Goal: Communication & Community: Answer question/provide support

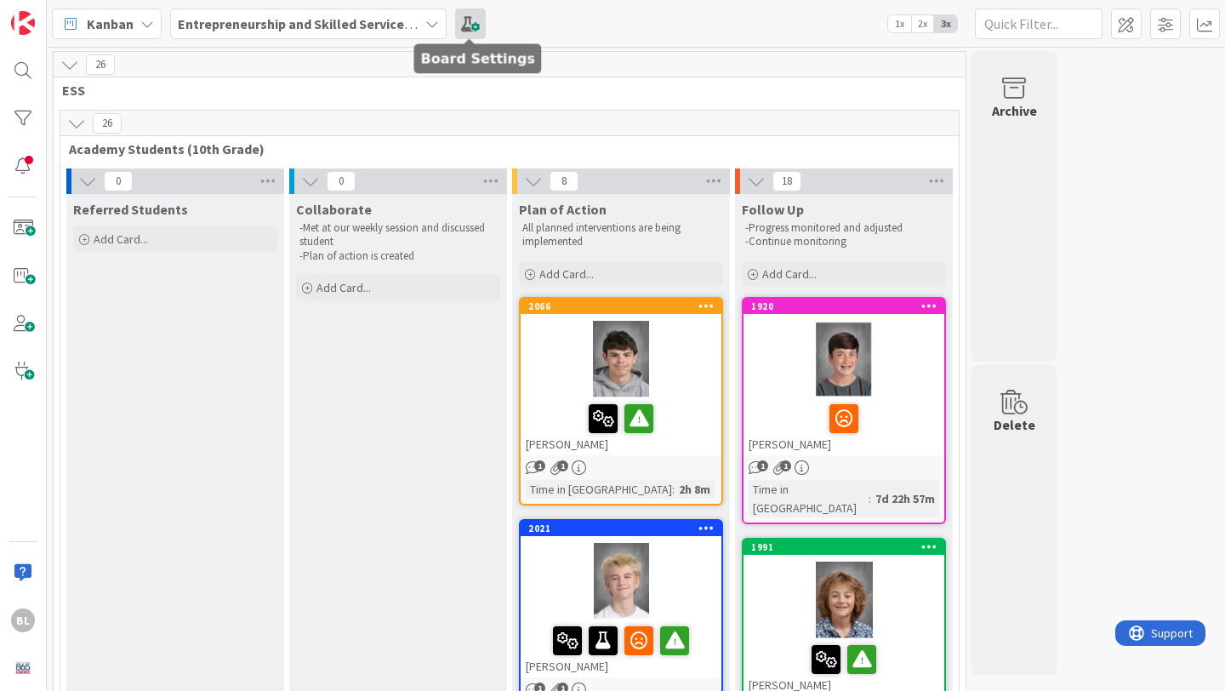
click at [466, 23] on span at bounding box center [470, 24] width 31 height 31
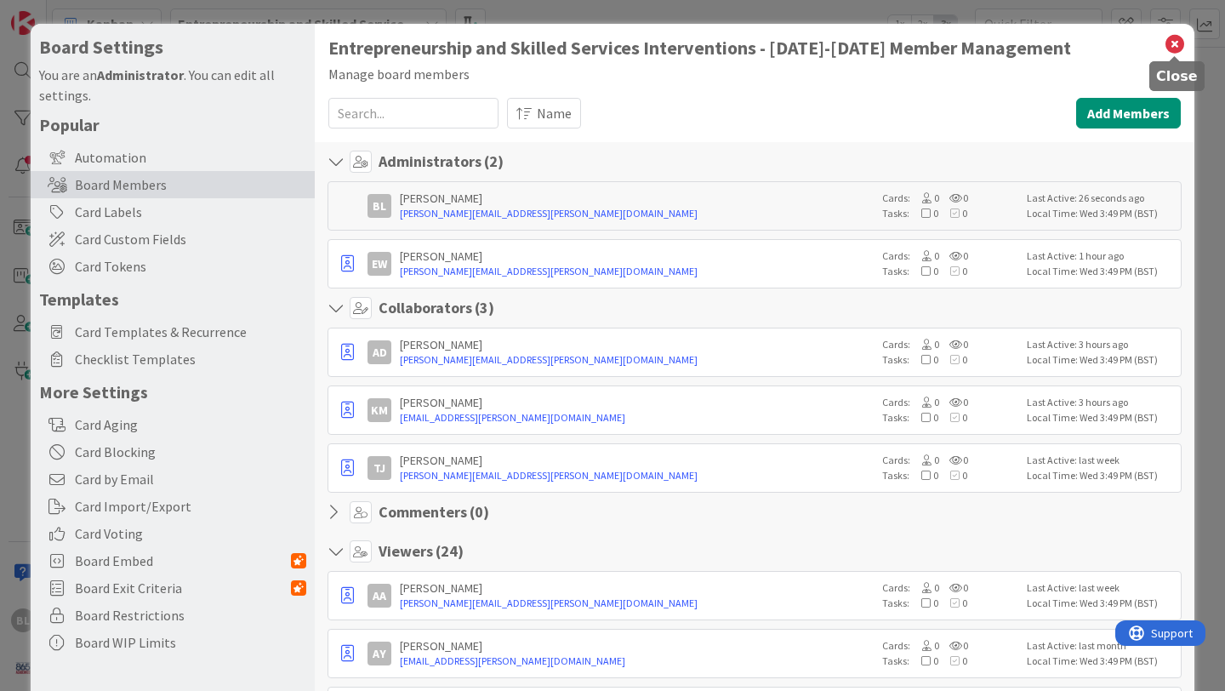
click at [1176, 43] on icon at bounding box center [1175, 44] width 22 height 24
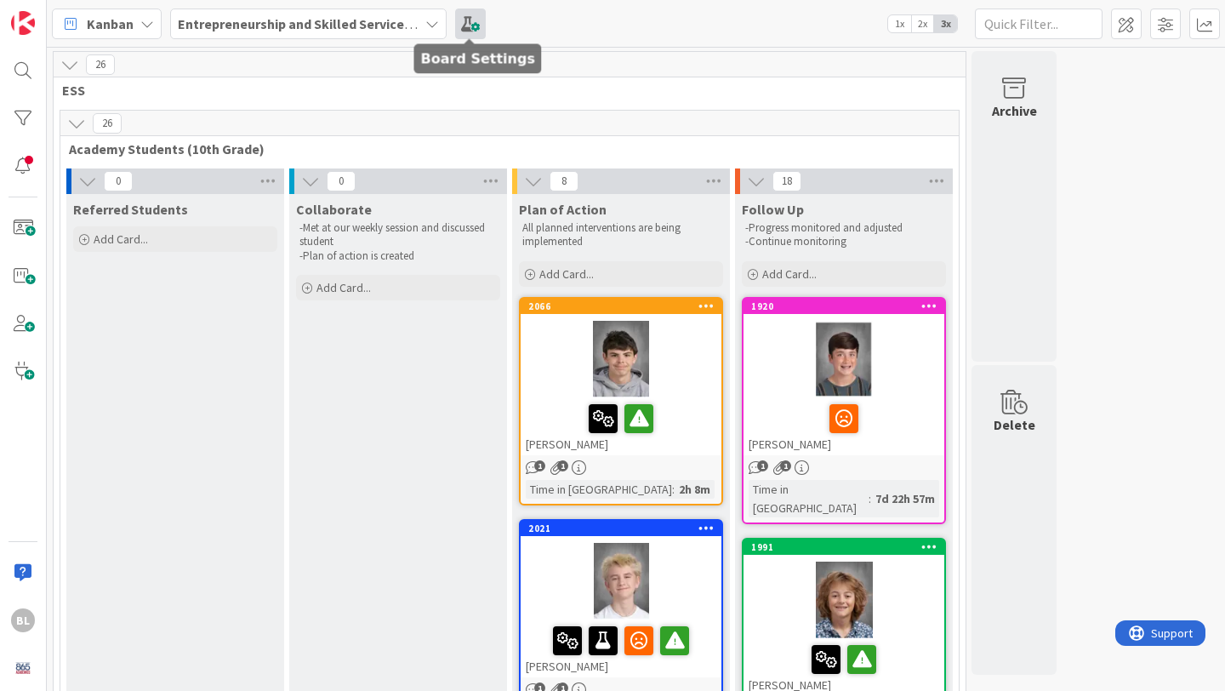
click at [469, 20] on span at bounding box center [470, 24] width 31 height 31
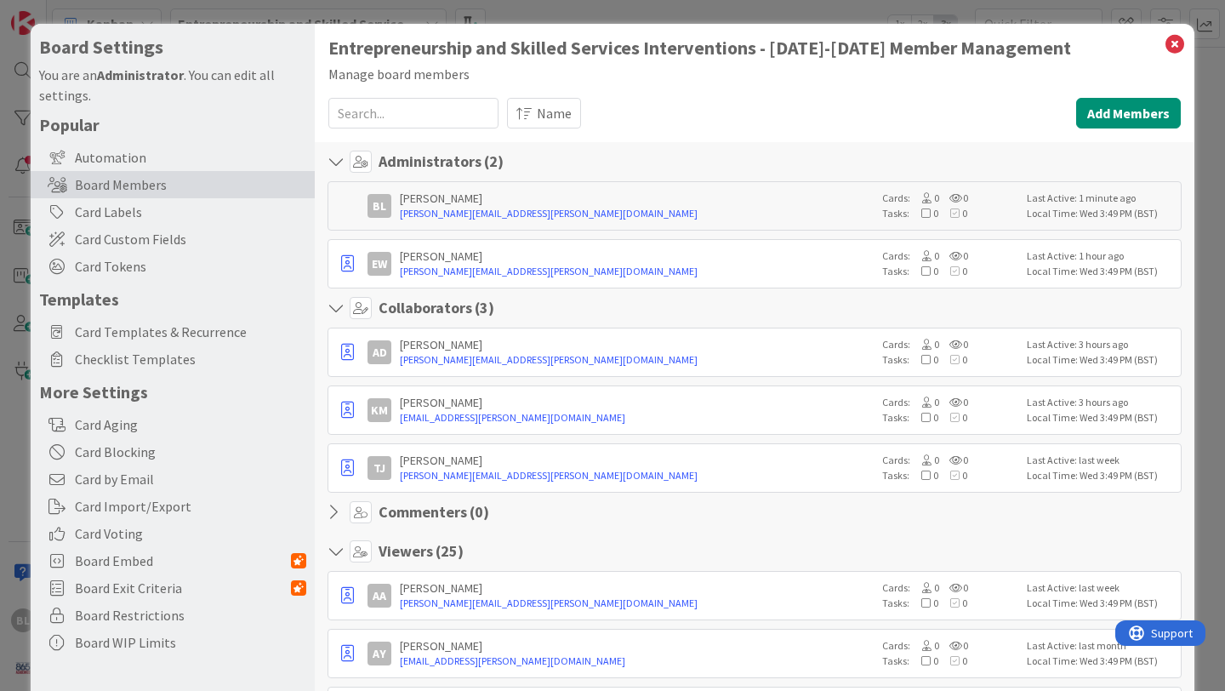
click at [422, 111] on input at bounding box center [413, 113] width 170 height 31
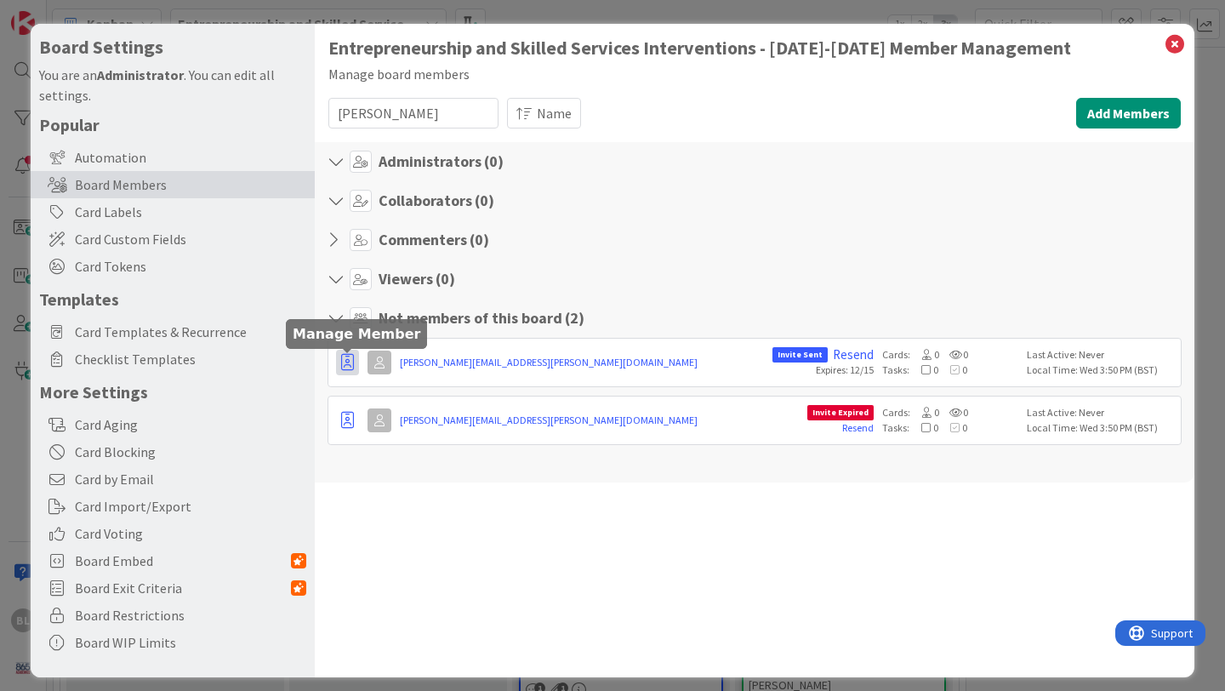
type input "[PERSON_NAME]"
click at [345, 360] on icon "button" at bounding box center [347, 362] width 13 height 17
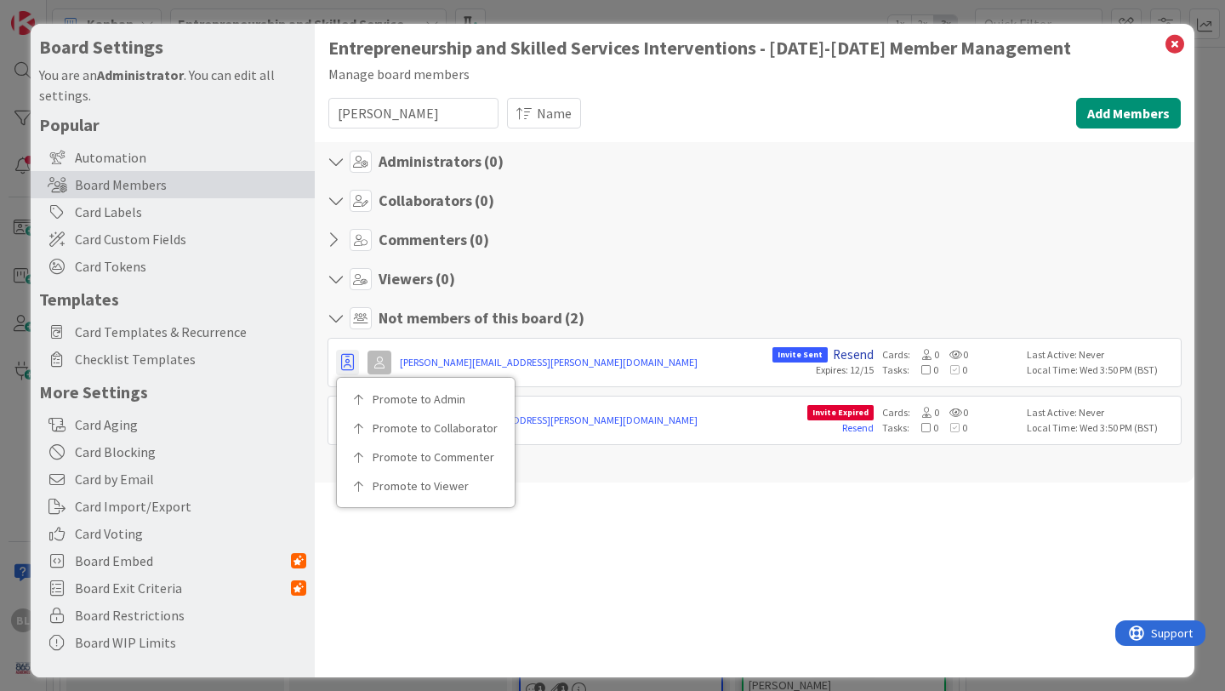
click at [854, 354] on link "Resend" at bounding box center [853, 354] width 41 height 15
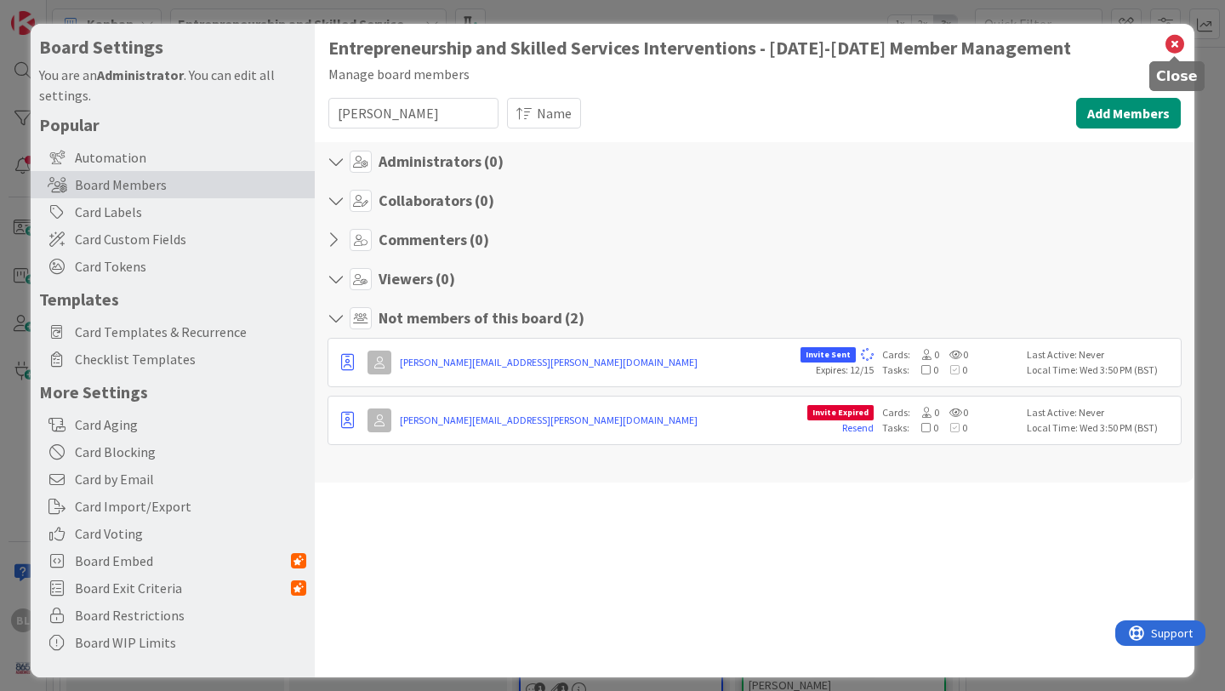
click at [1179, 36] on icon at bounding box center [1175, 44] width 22 height 24
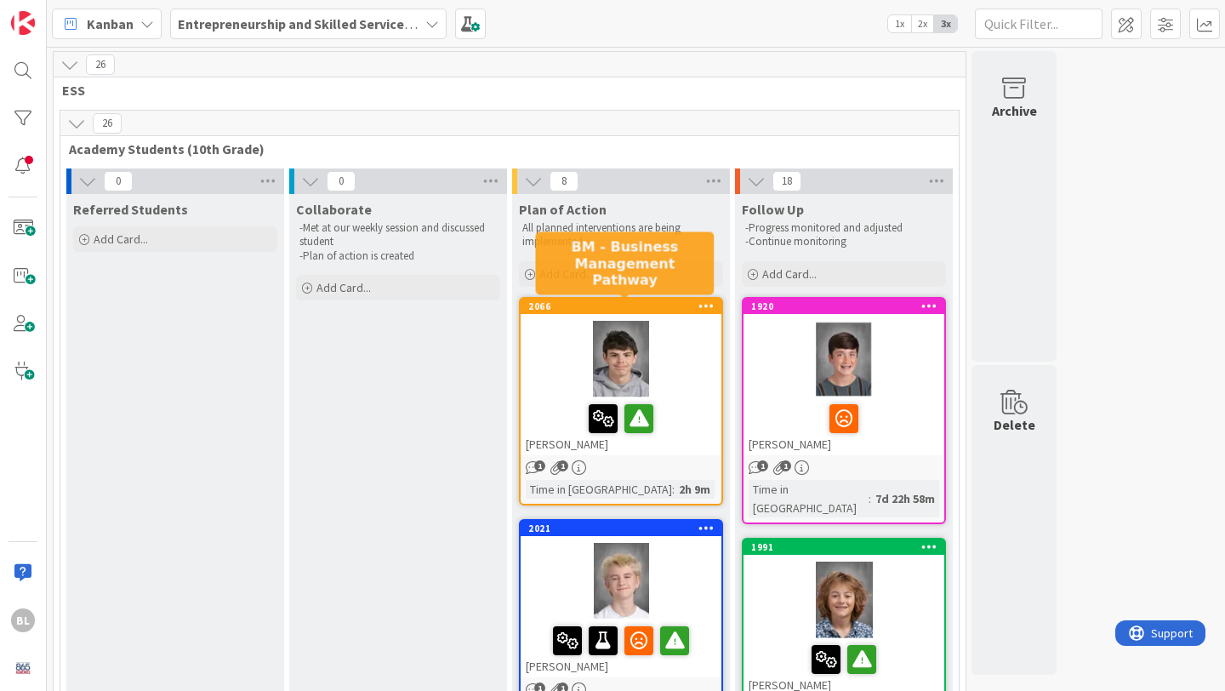
click at [675, 310] on div "2066" at bounding box center [624, 306] width 193 height 12
click at [667, 305] on div "2066" at bounding box center [624, 306] width 193 height 12
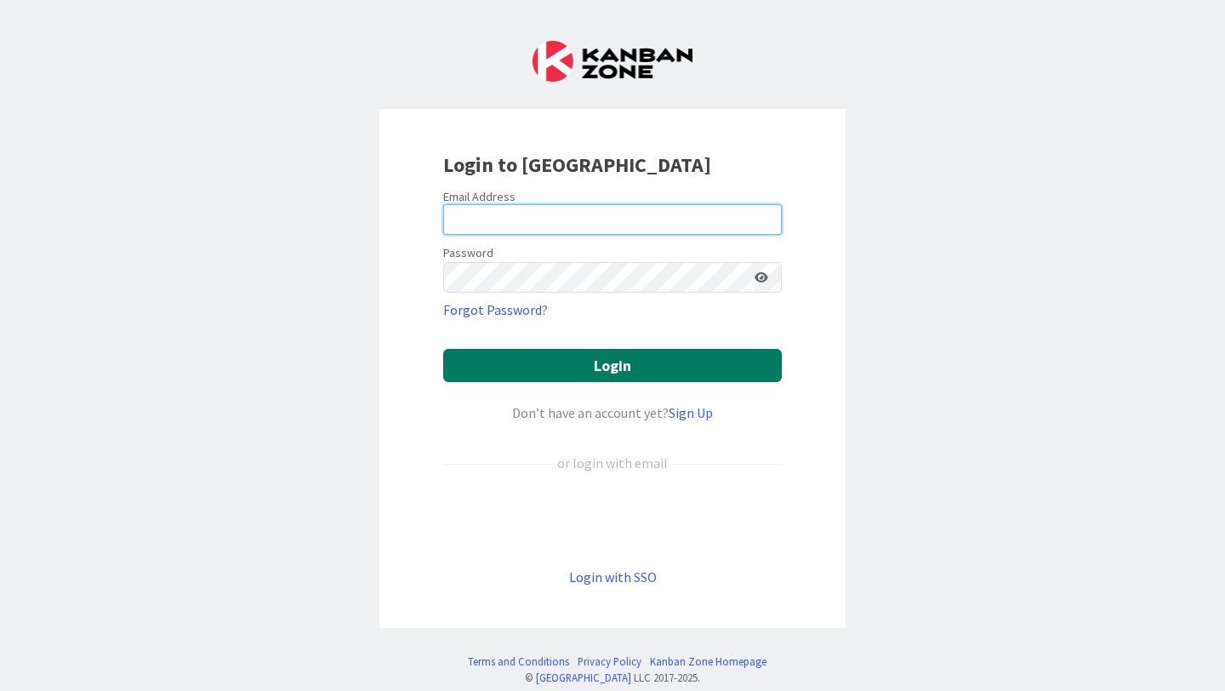
type input "[PERSON_NAME][EMAIL_ADDRESS][PERSON_NAME][DOMAIN_NAME]"
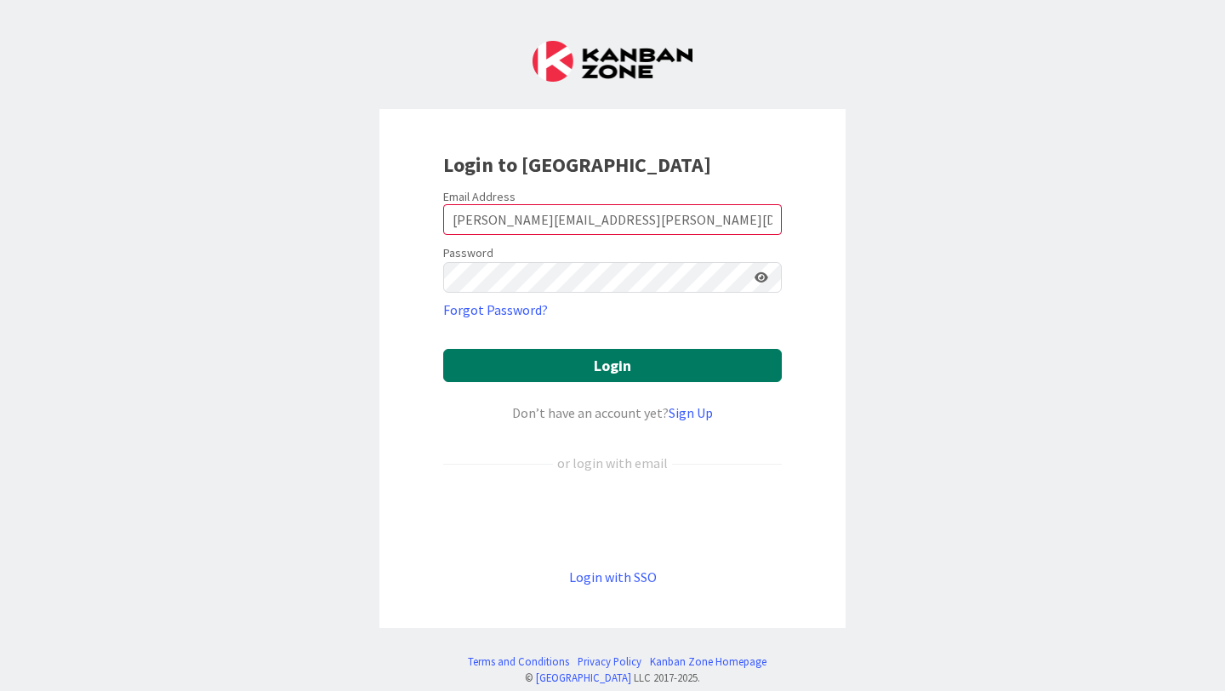
click at [618, 372] on button "Login" at bounding box center [612, 365] width 339 height 33
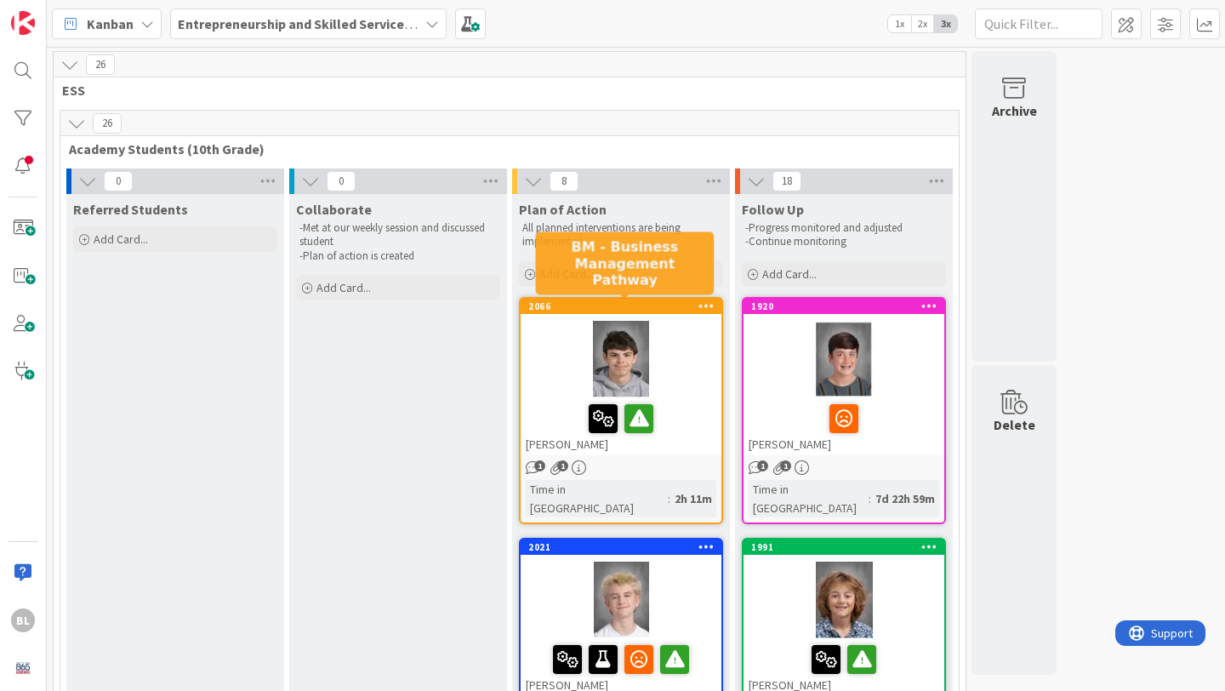
click at [674, 309] on div "2066" at bounding box center [624, 306] width 193 height 12
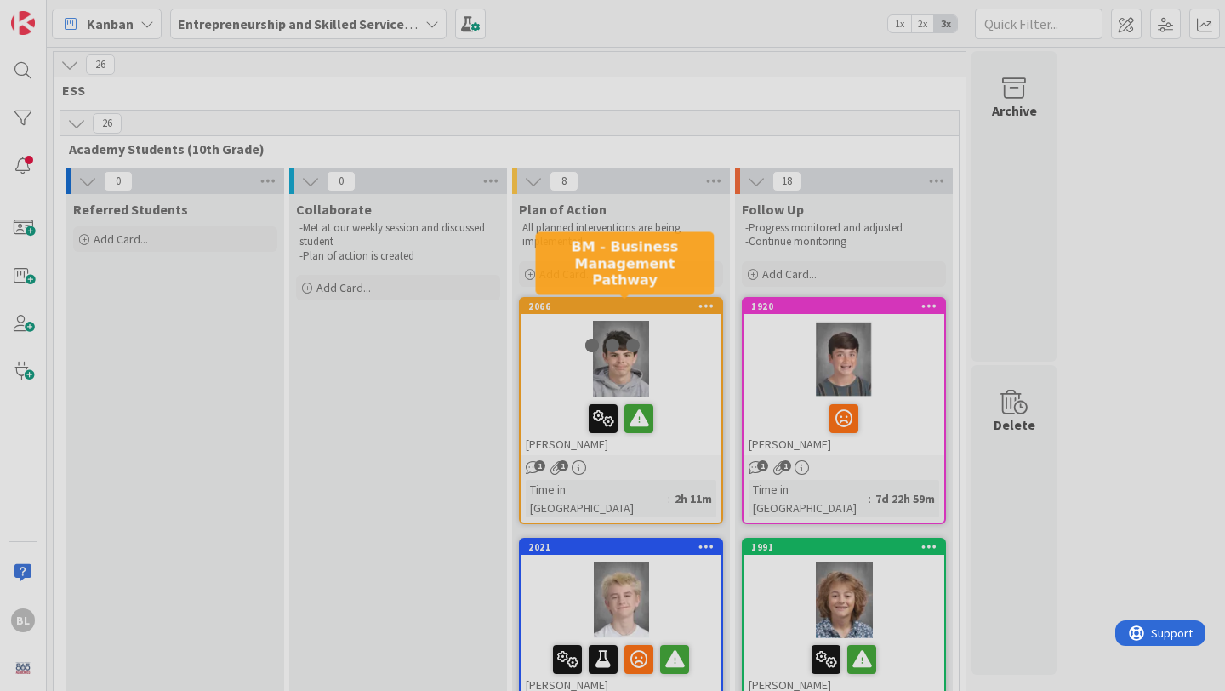
click at [674, 309] on div at bounding box center [612, 345] width 1225 height 691
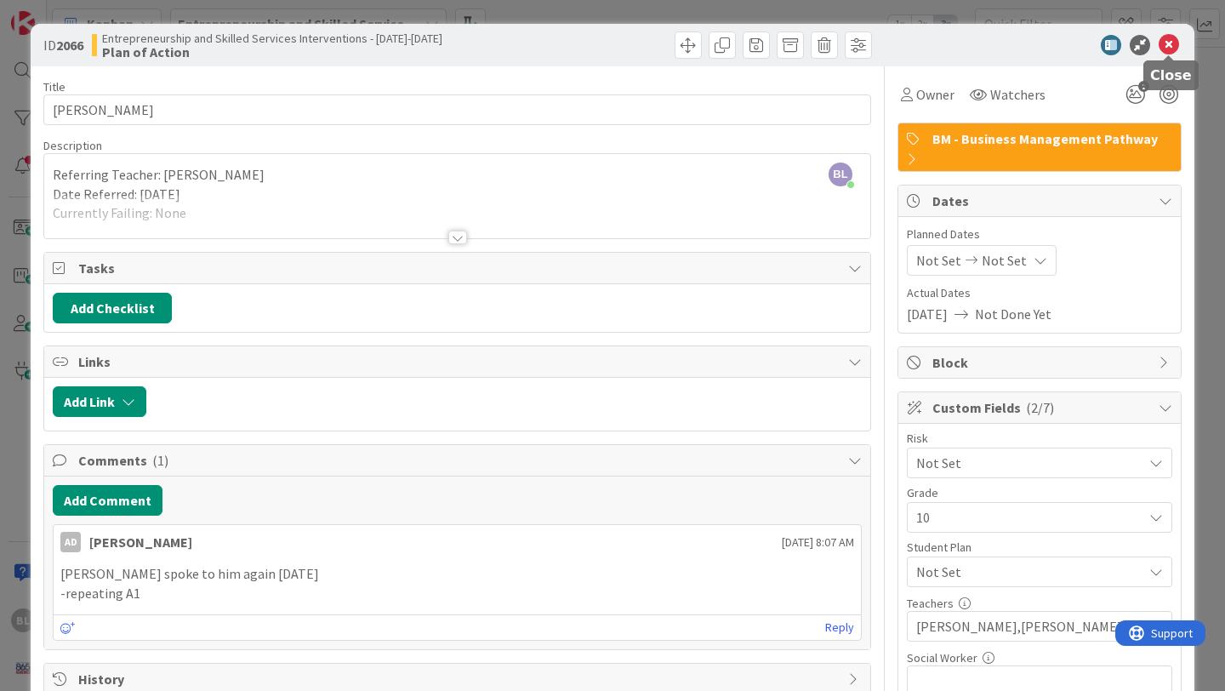
click at [1168, 41] on icon at bounding box center [1169, 45] width 20 height 20
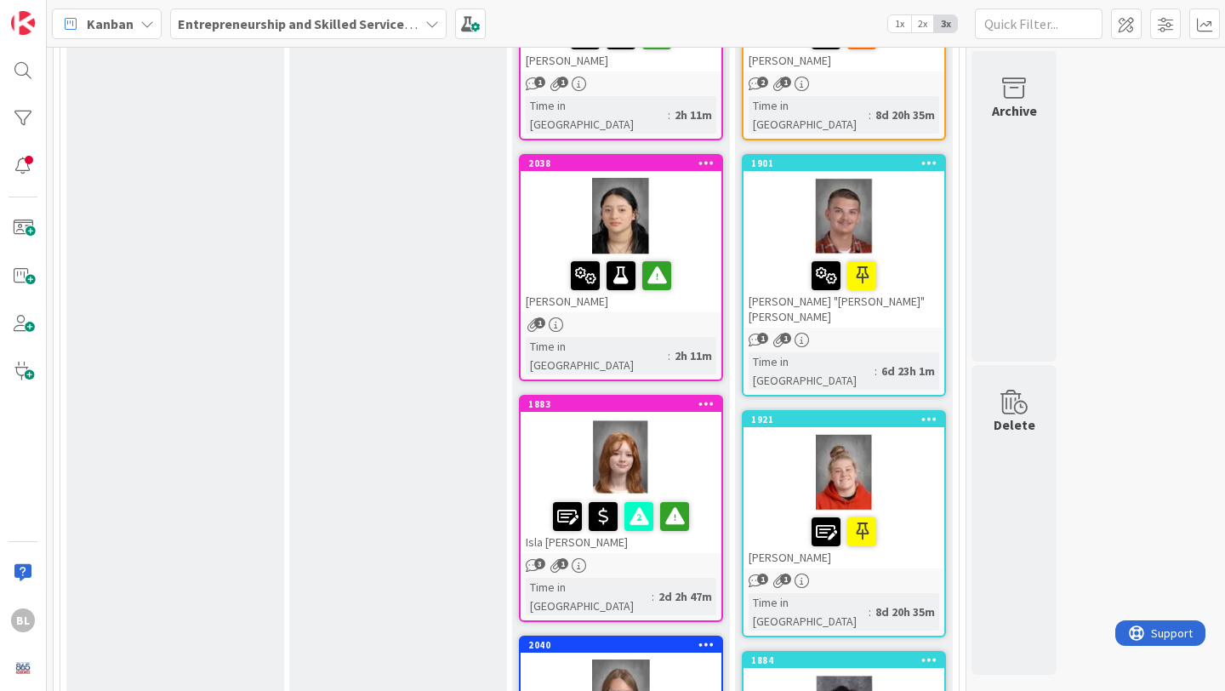
scroll to position [857, 0]
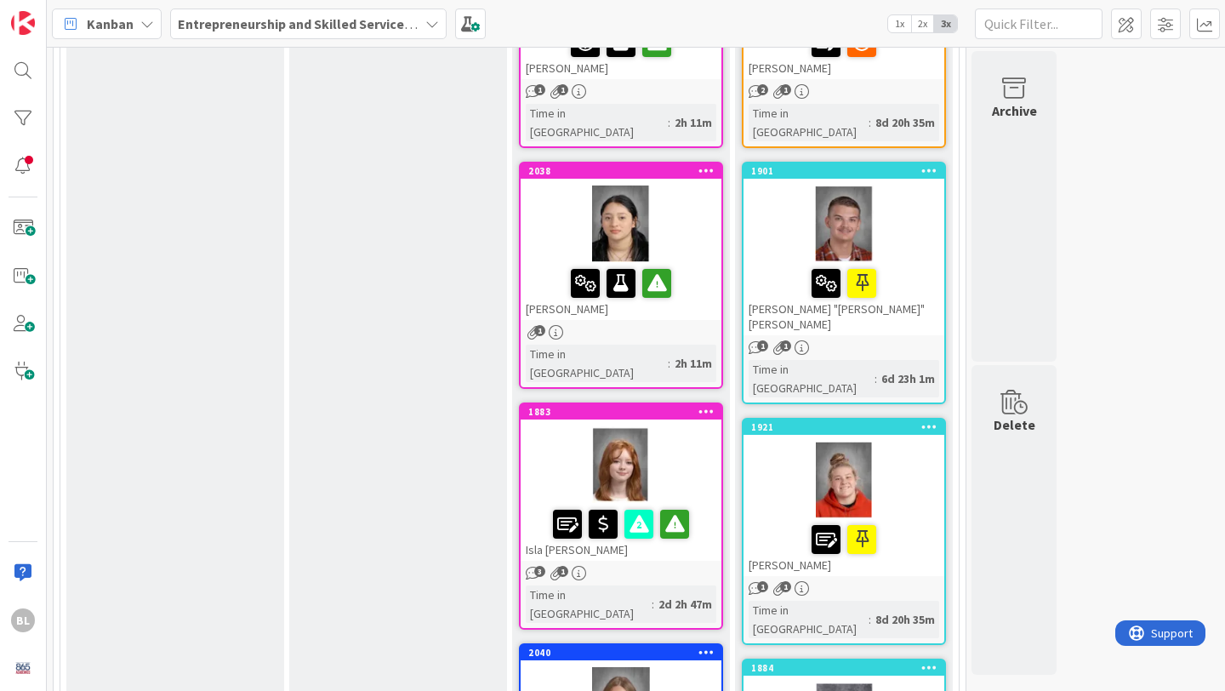
click at [673, 163] on div "2038 Idania Reyes" at bounding box center [621, 241] width 201 height 157
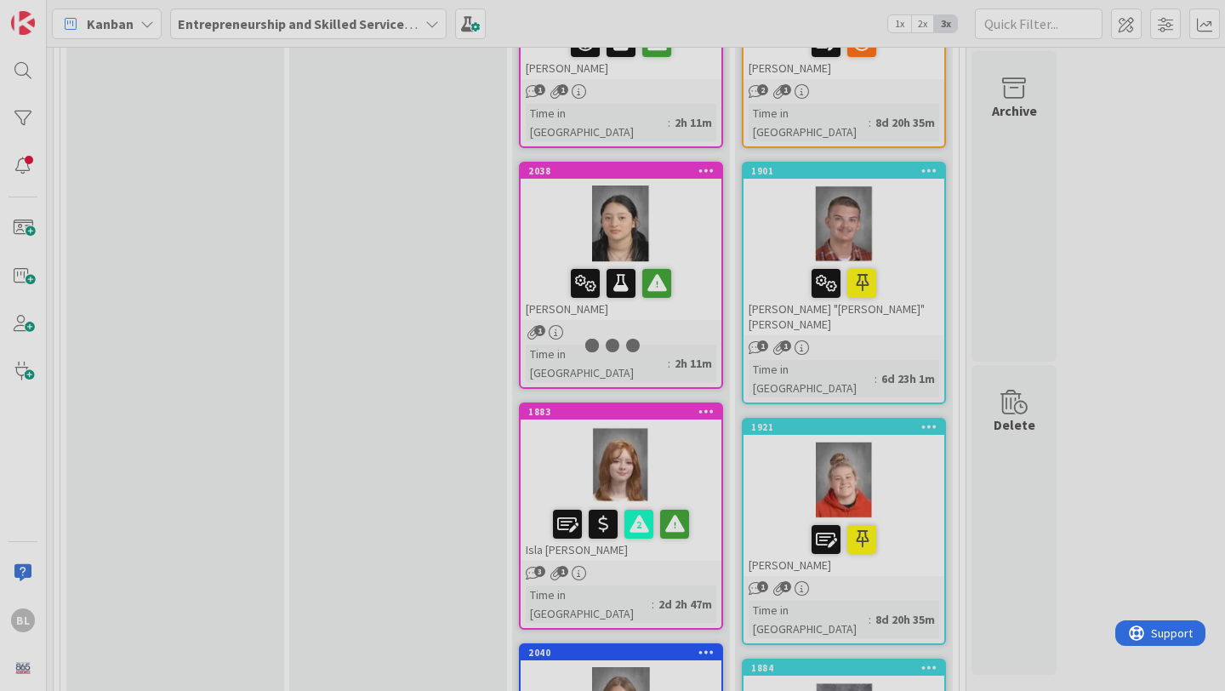
click at [673, 127] on div at bounding box center [612, 345] width 1225 height 691
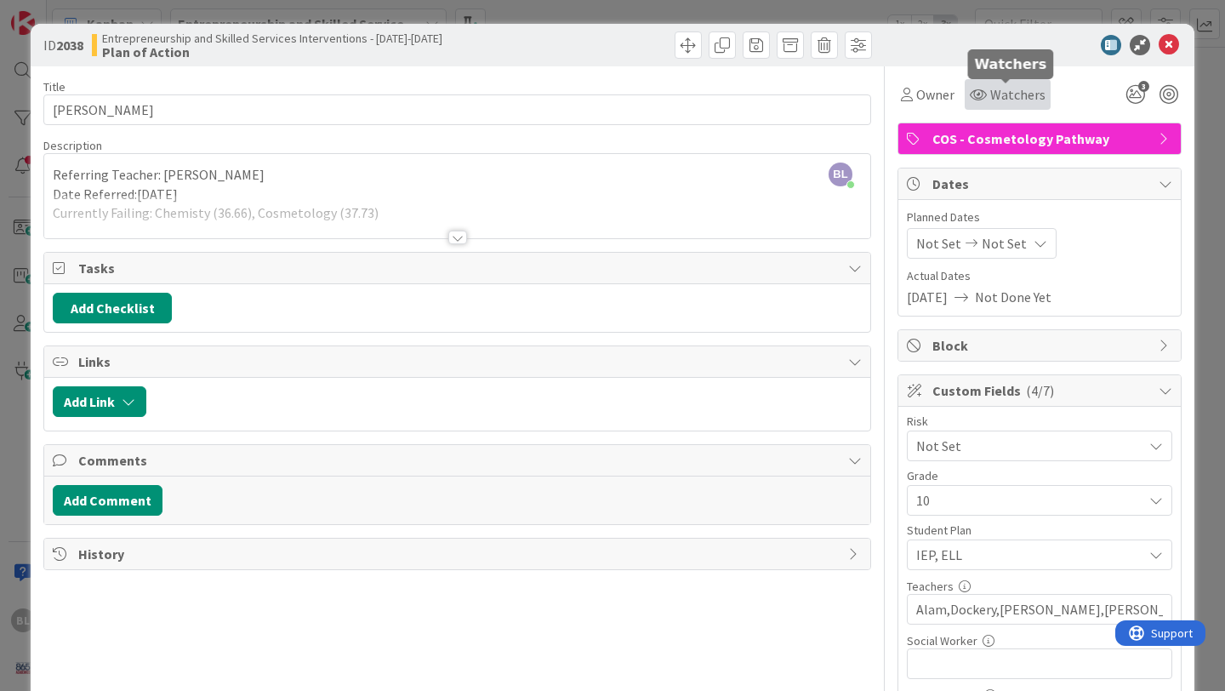
click at [982, 93] on icon at bounding box center [978, 95] width 17 height 14
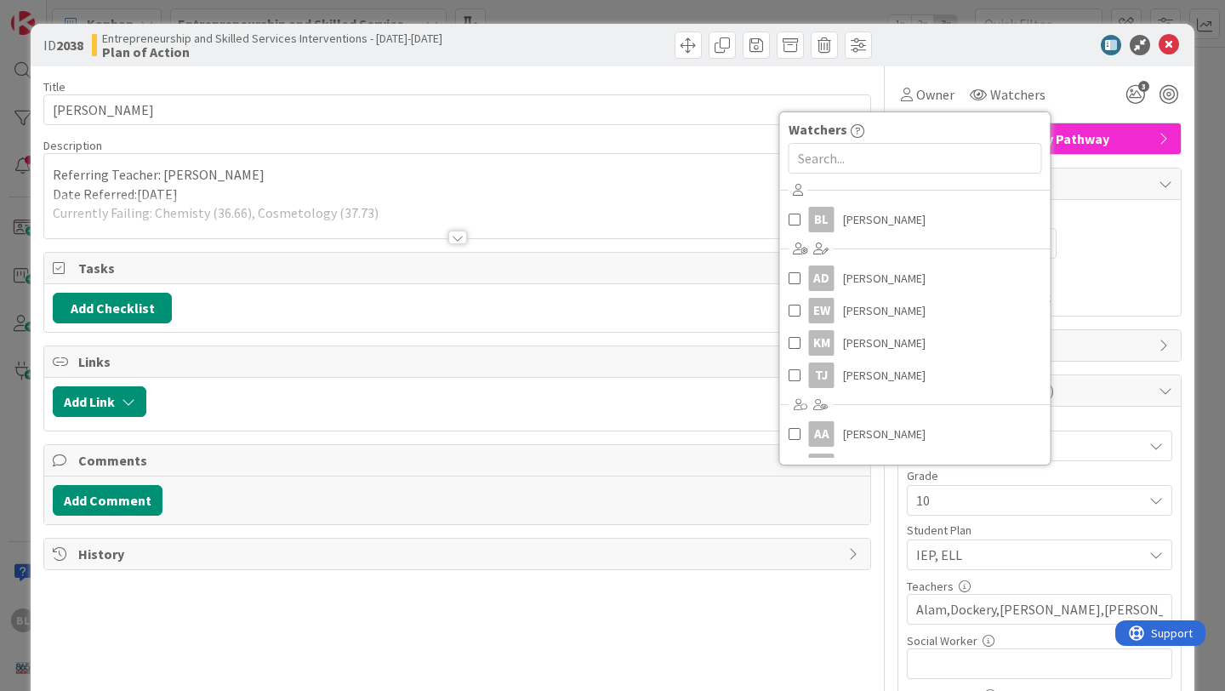
click at [1095, 85] on div "Owner Watchers Watchers BL Beth Lawson AD Anna Dockery EW Emily Wright KM Kayce…" at bounding box center [1039, 94] width 284 height 31
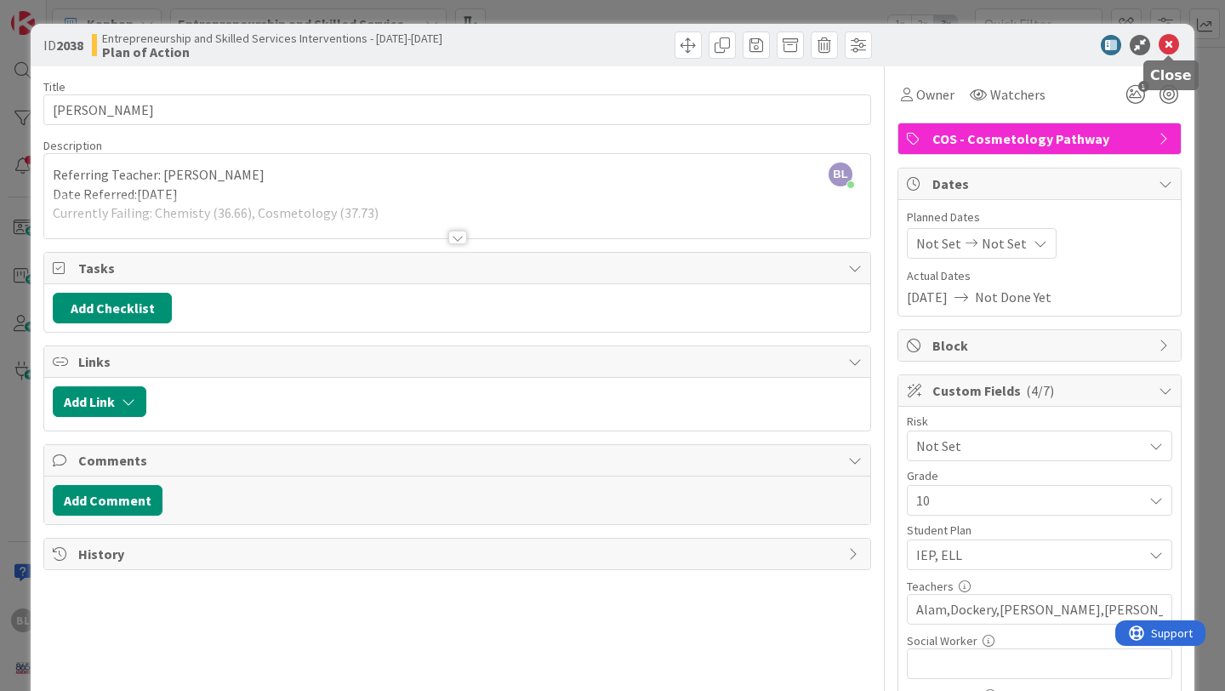
click at [1170, 43] on icon at bounding box center [1169, 45] width 20 height 20
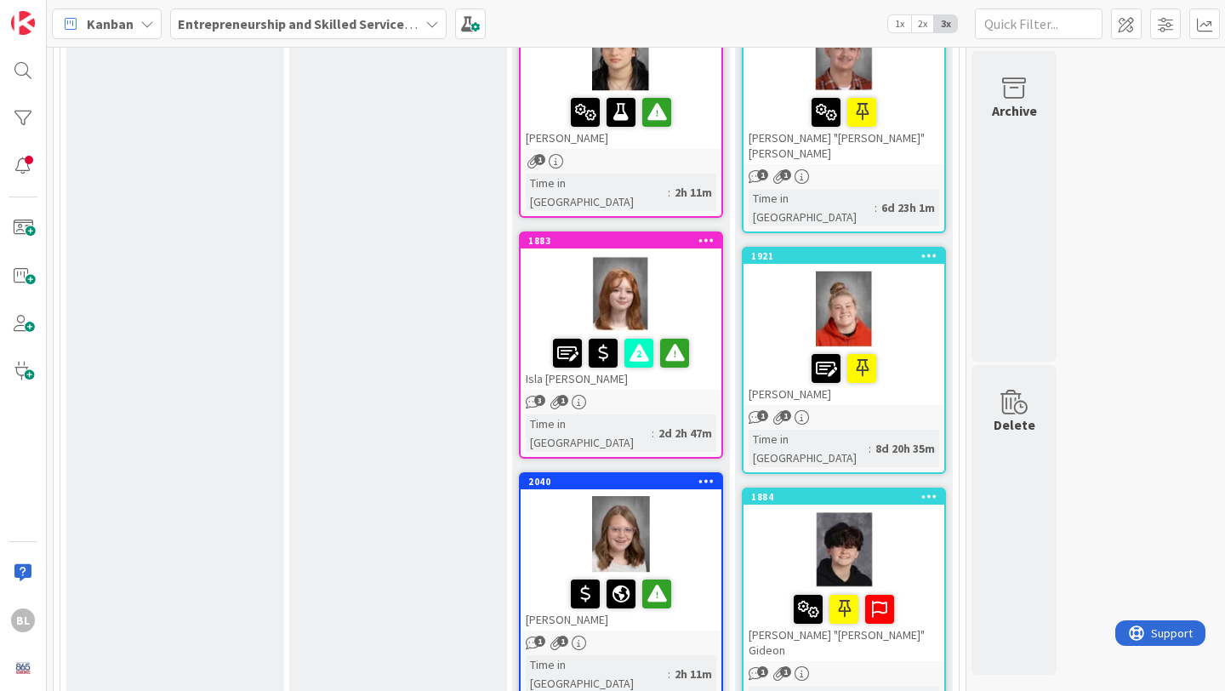
click at [675, 474] on div "2040 Gracie Sams" at bounding box center [621, 552] width 201 height 157
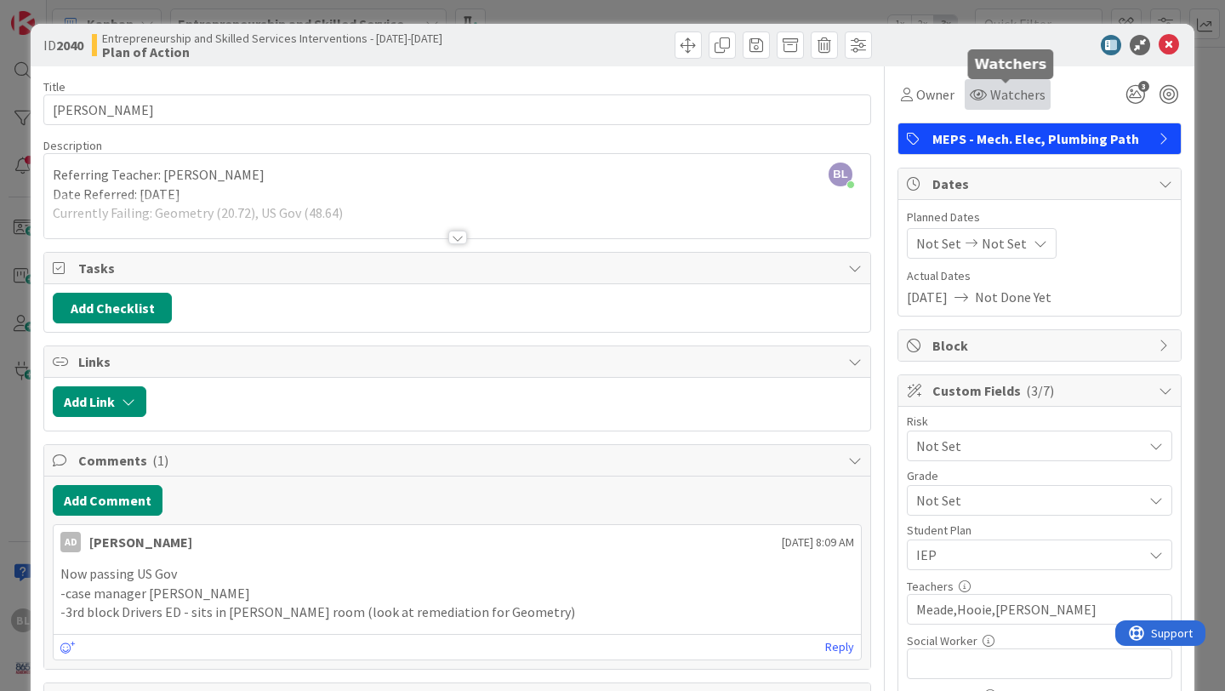
click at [1011, 99] on span "Watchers" at bounding box center [1017, 94] width 55 height 20
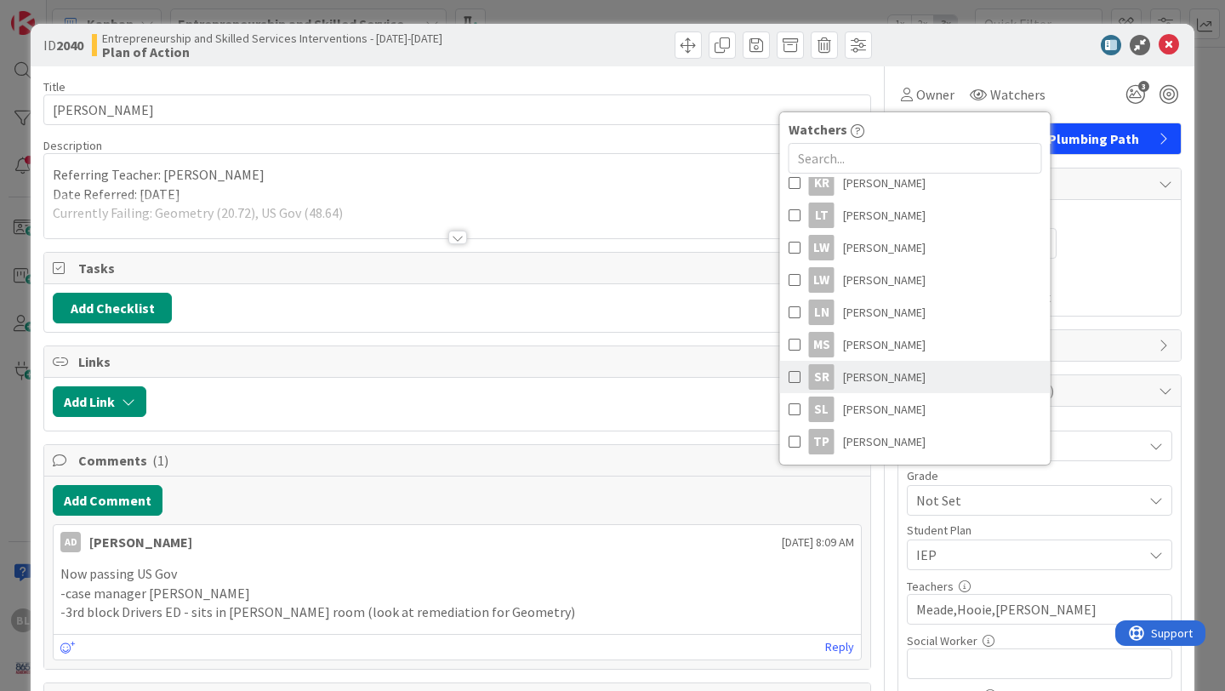
click at [791, 376] on span at bounding box center [795, 377] width 12 height 26
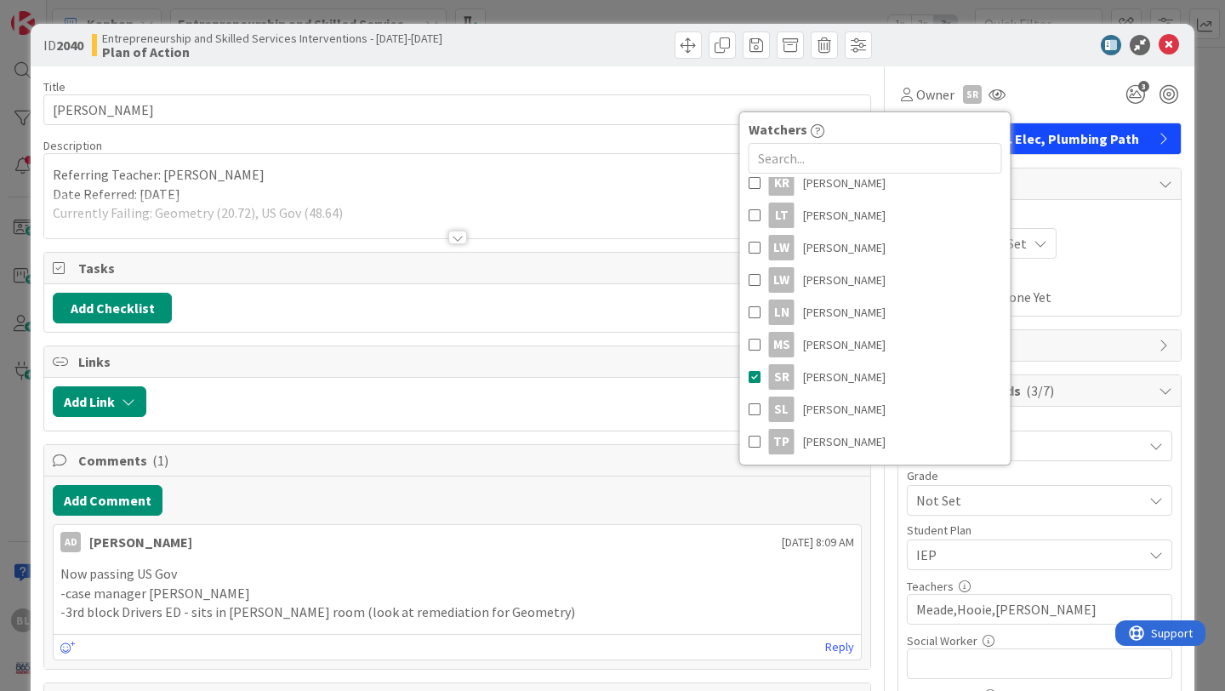
click at [1063, 79] on div "Owner SR Watchers BL Beth Lawson AD Anna Dockery EW Emily Wright KM Kaycee Mill…" at bounding box center [1039, 94] width 284 height 31
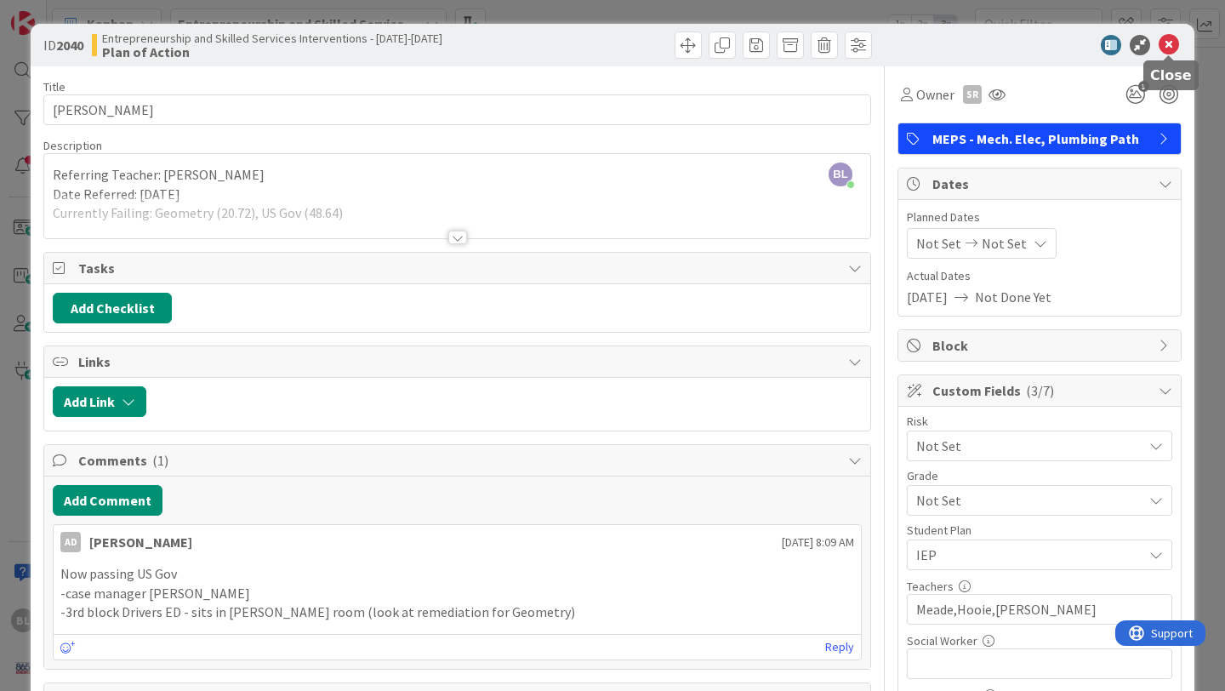
click at [1170, 36] on icon at bounding box center [1169, 45] width 20 height 20
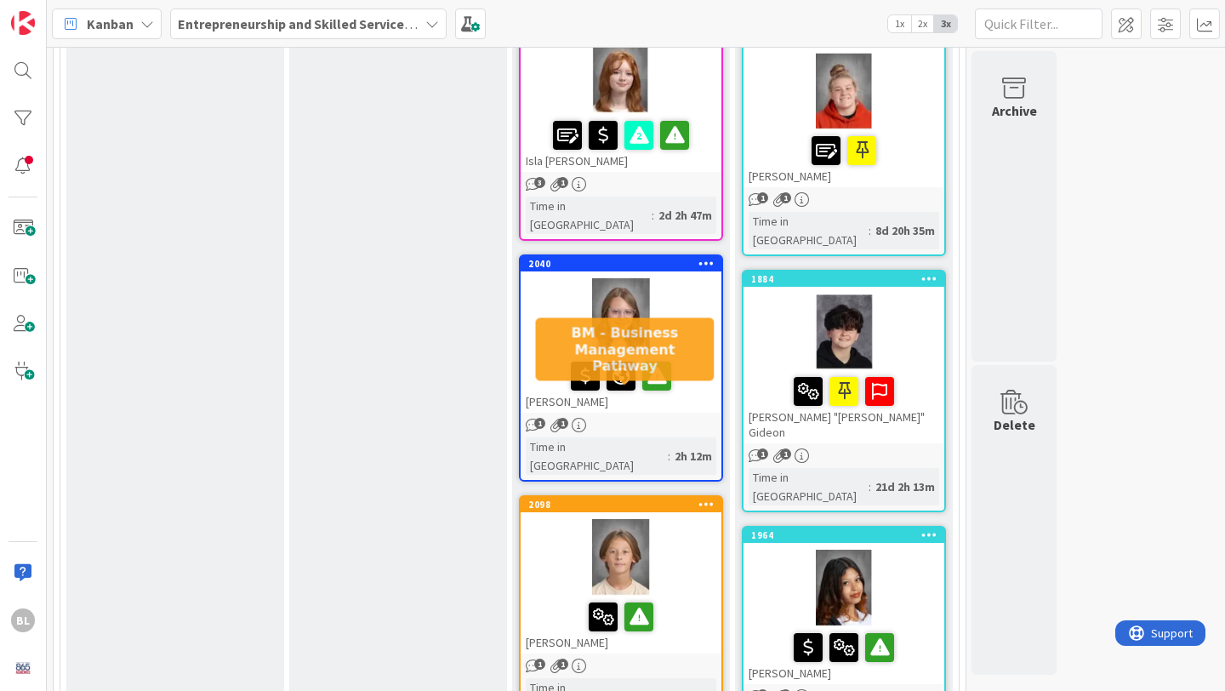
click at [669, 498] on div "2098" at bounding box center [624, 504] width 193 height 12
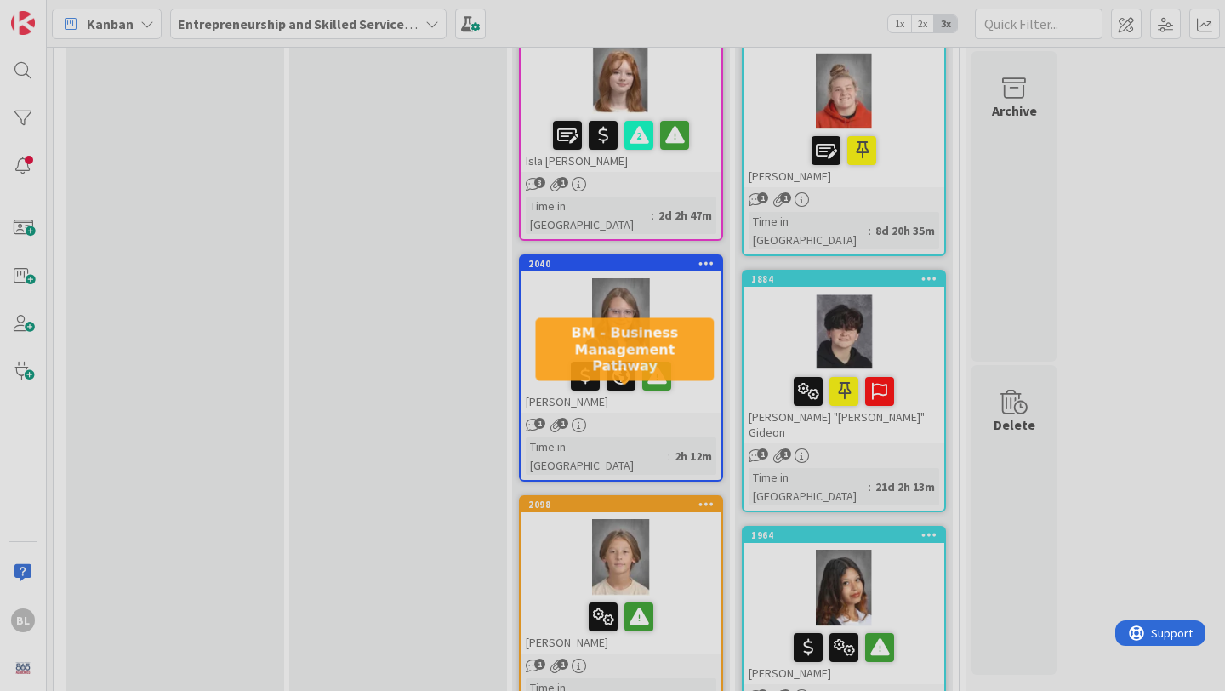
click at [669, 396] on div at bounding box center [612, 345] width 1225 height 691
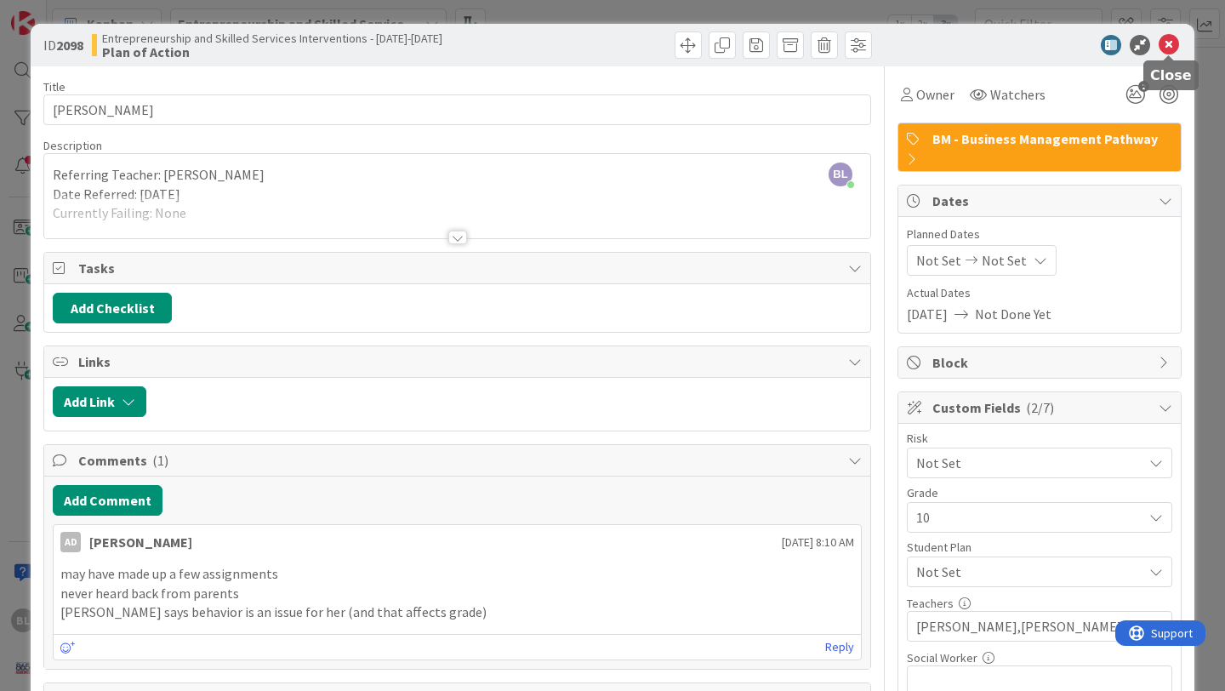
click at [1170, 42] on icon at bounding box center [1169, 45] width 20 height 20
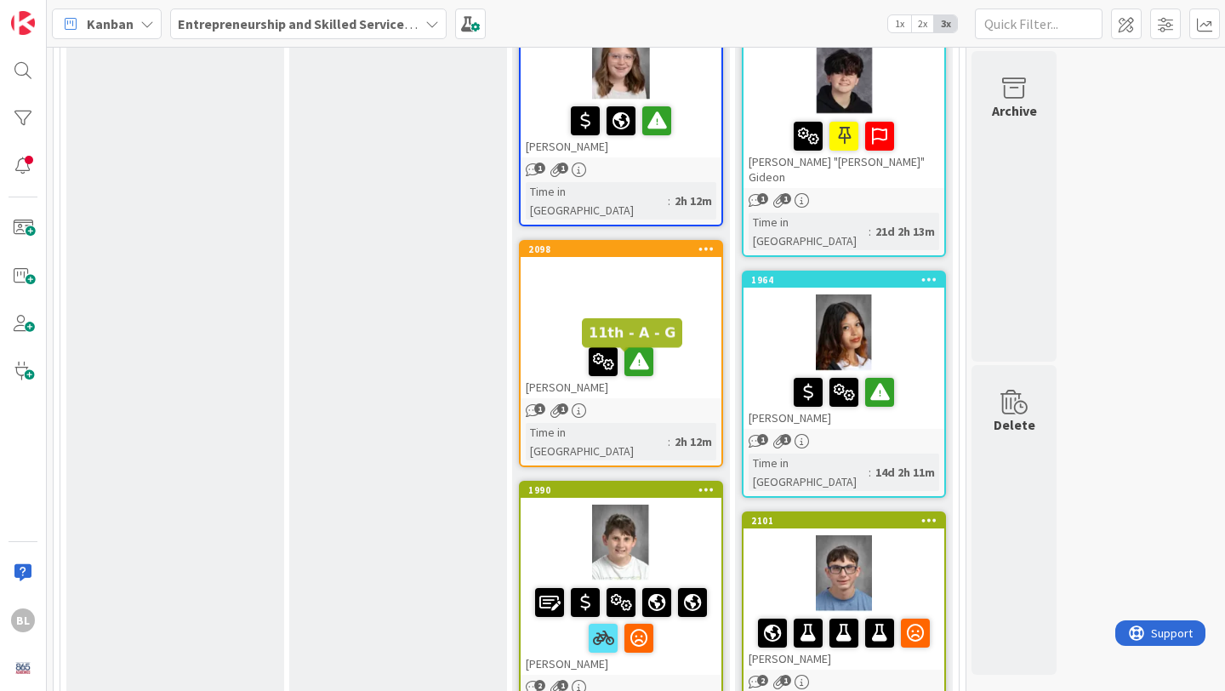
click at [678, 484] on div "1990" at bounding box center [624, 490] width 193 height 12
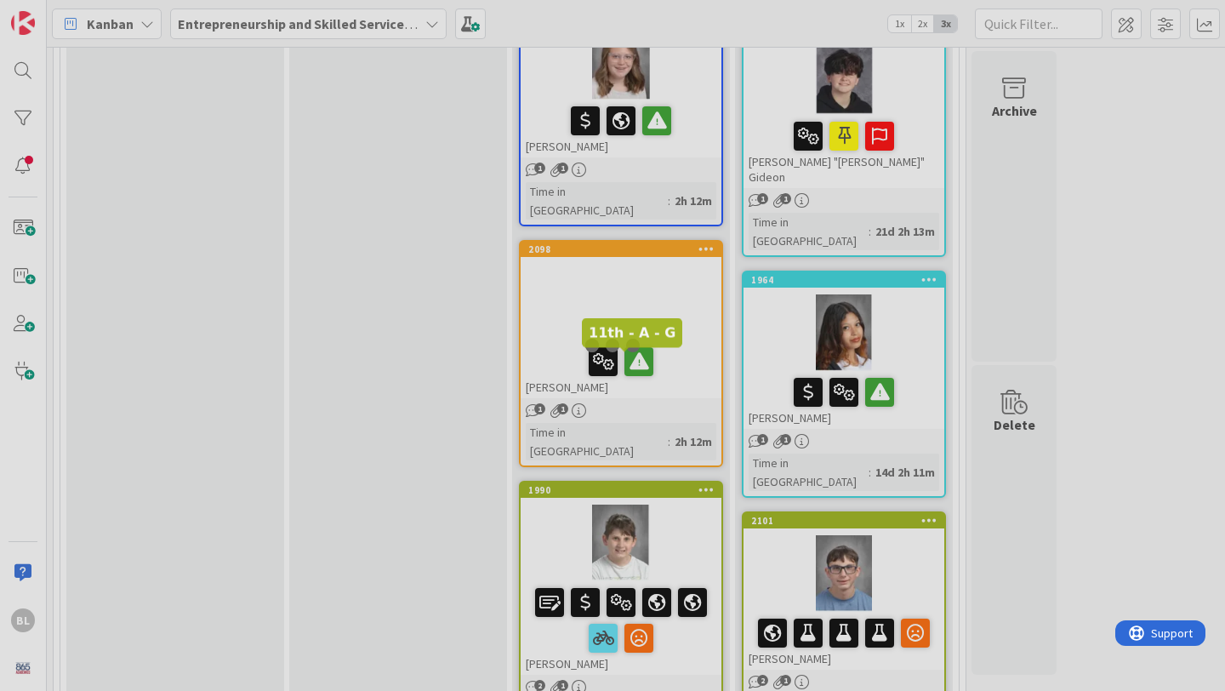
click at [678, 354] on div at bounding box center [612, 345] width 1225 height 691
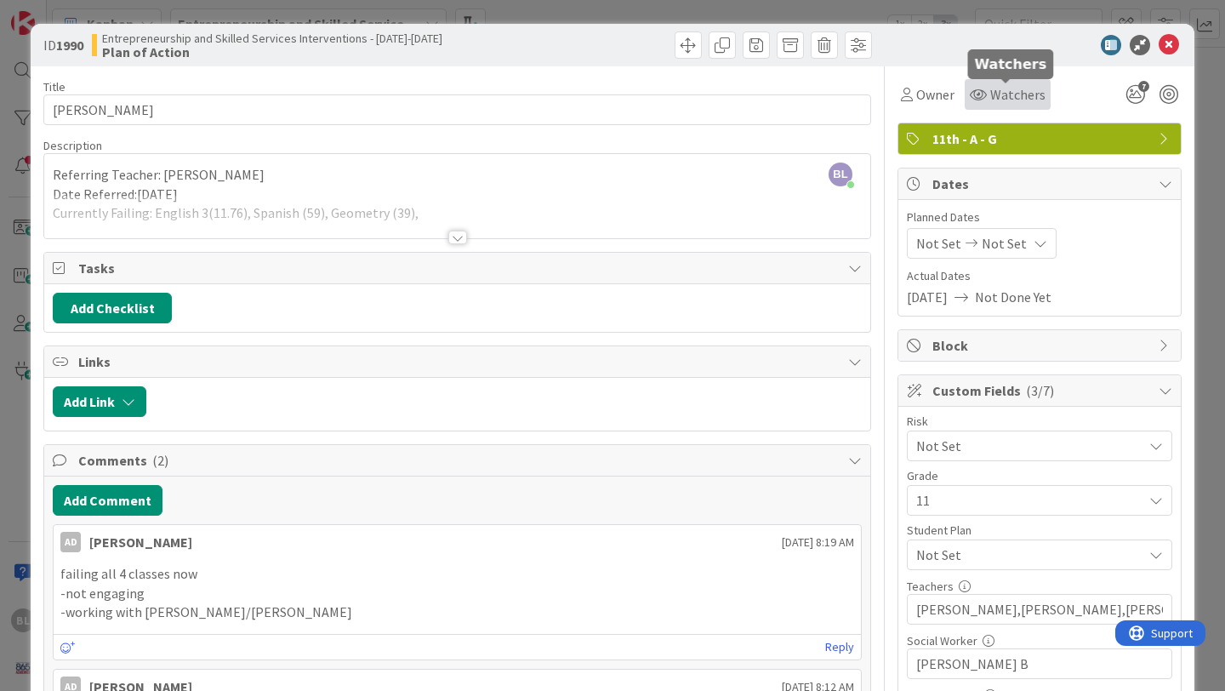
click at [1006, 100] on span "Watchers" at bounding box center [1017, 94] width 55 height 20
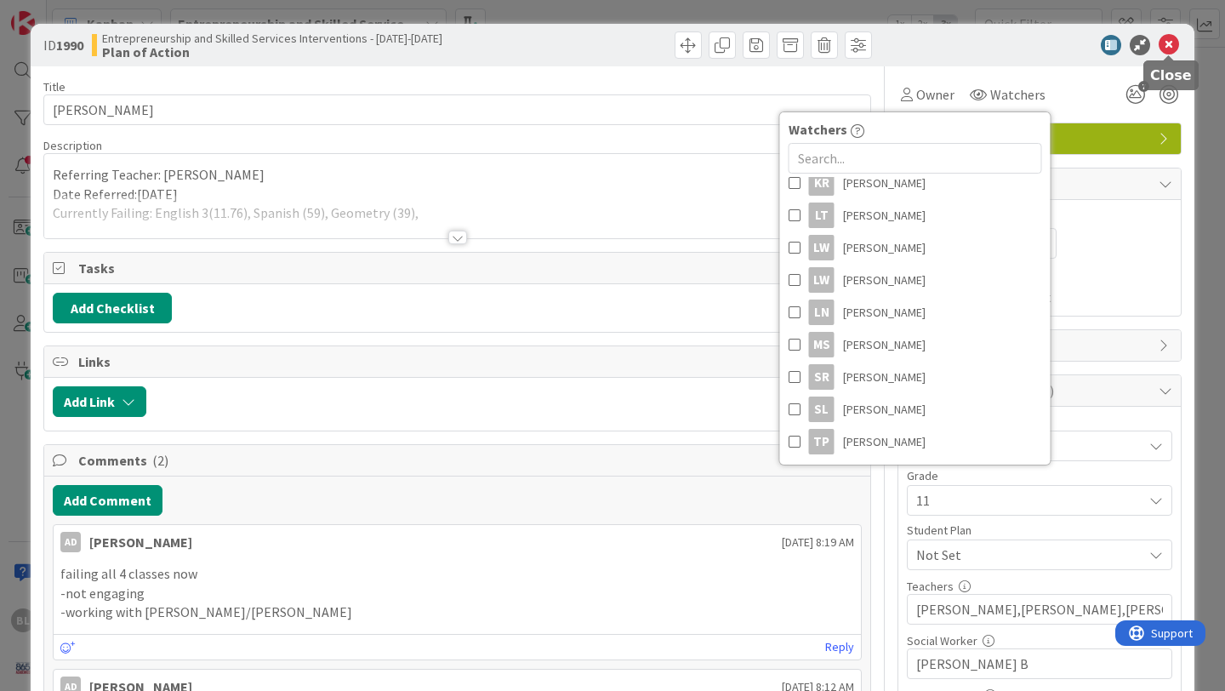
click at [1170, 43] on icon at bounding box center [1169, 45] width 20 height 20
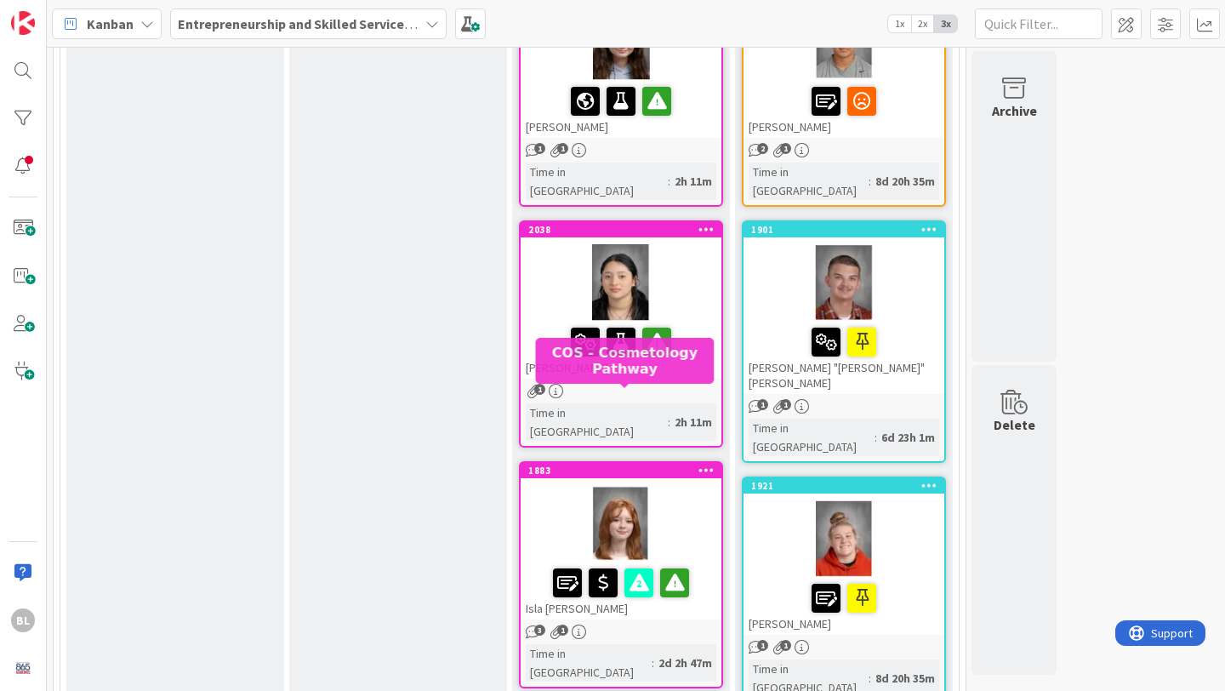
click at [670, 464] on div "1883" at bounding box center [624, 470] width 193 height 12
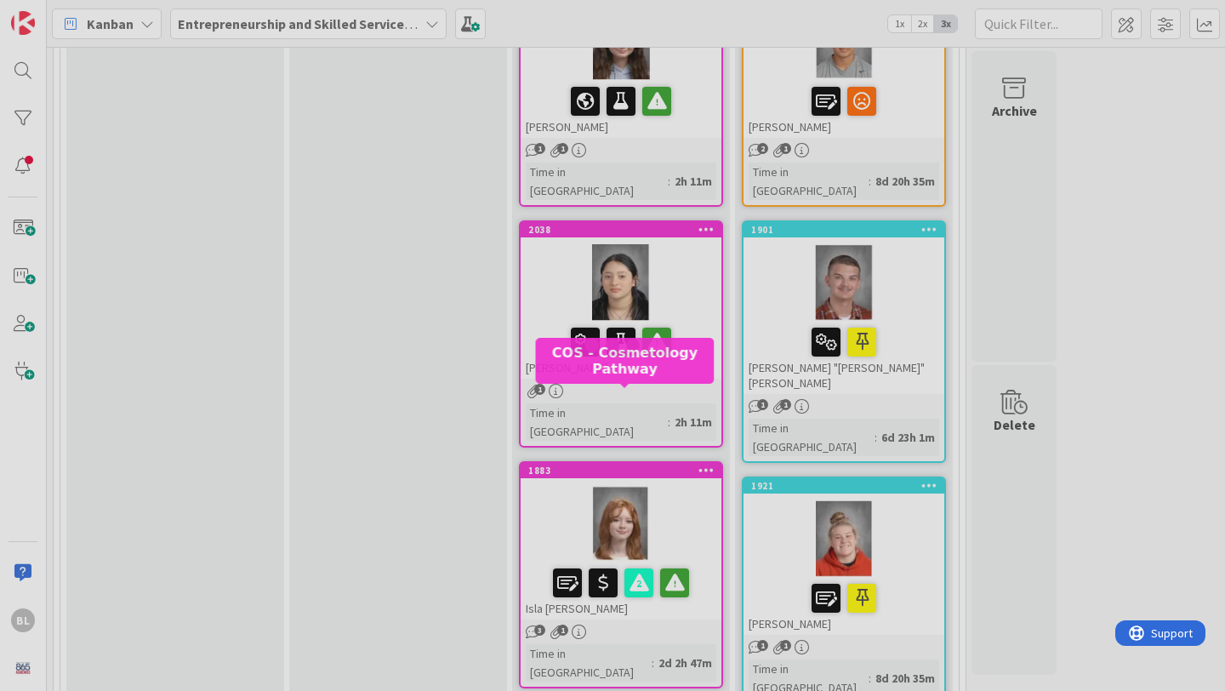
click at [670, 396] on div at bounding box center [612, 345] width 1225 height 691
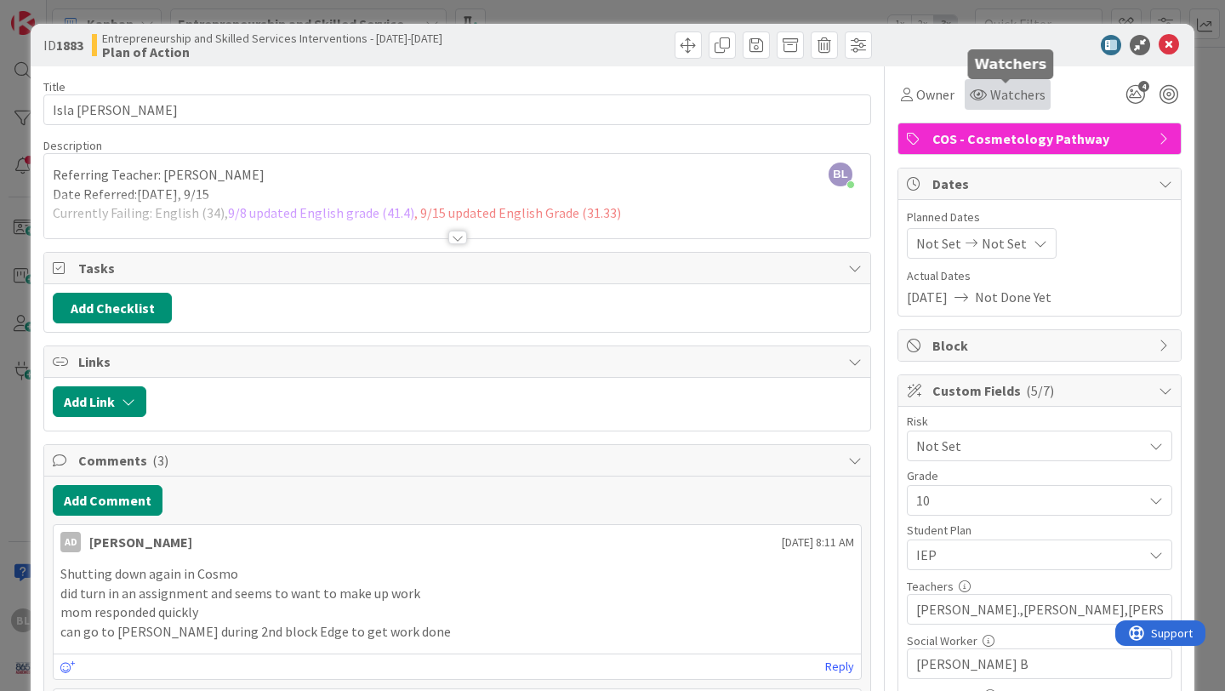
click at [1006, 87] on span "Watchers" at bounding box center [1017, 94] width 55 height 20
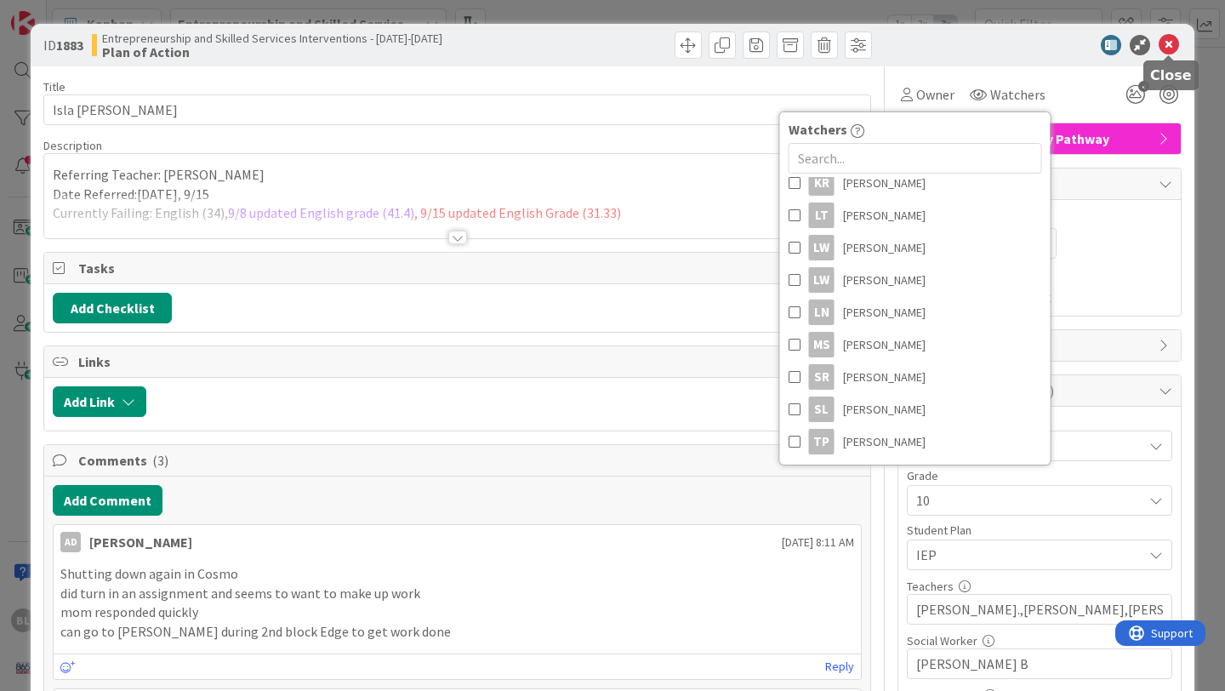
click at [1170, 44] on icon at bounding box center [1169, 45] width 20 height 20
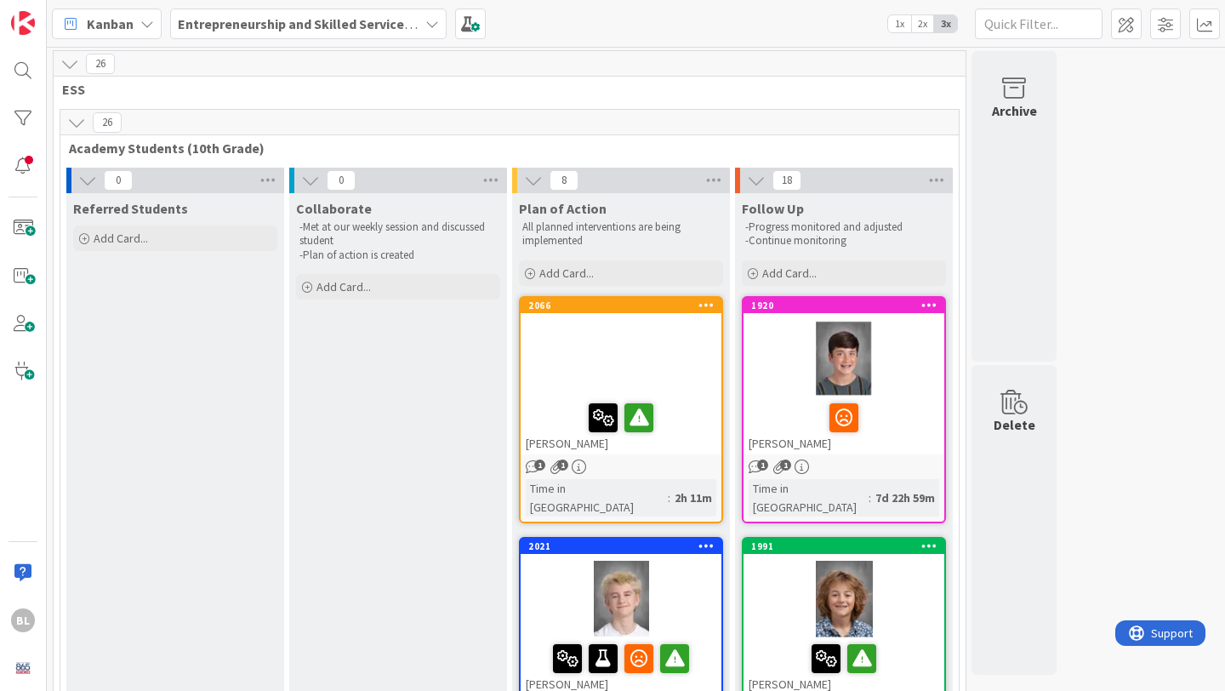
click at [923, 23] on span "2x" at bounding box center [922, 23] width 23 height 17
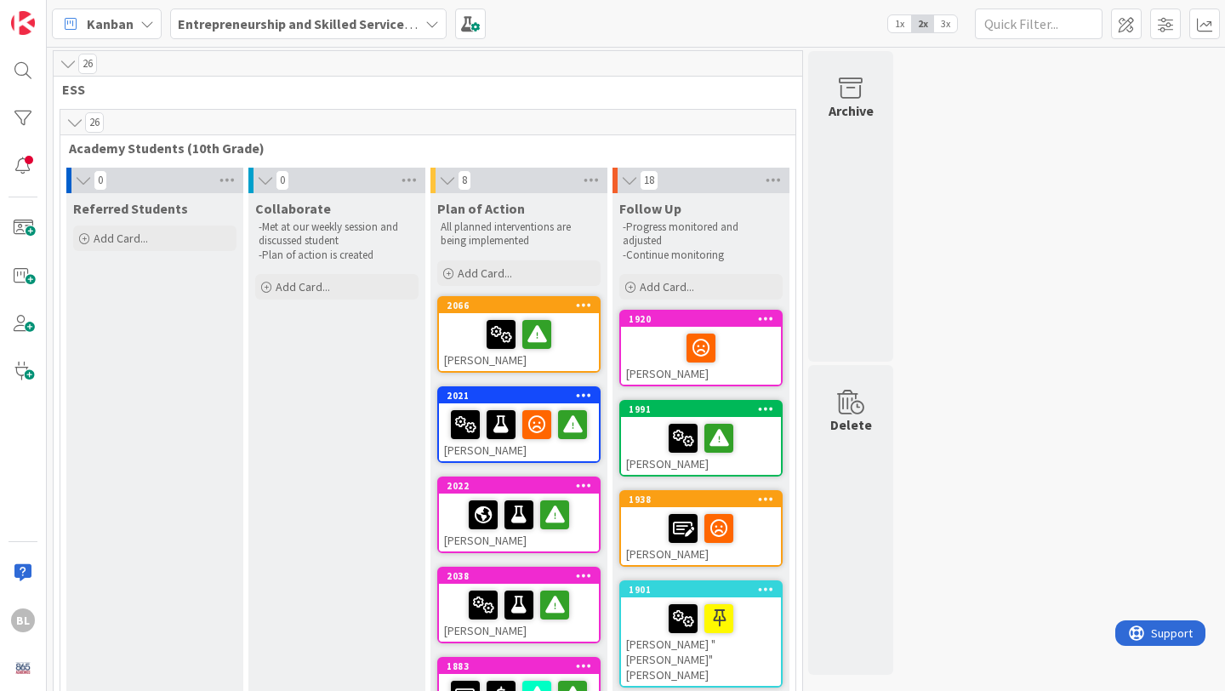
click at [901, 21] on span "1x" at bounding box center [899, 23] width 23 height 17
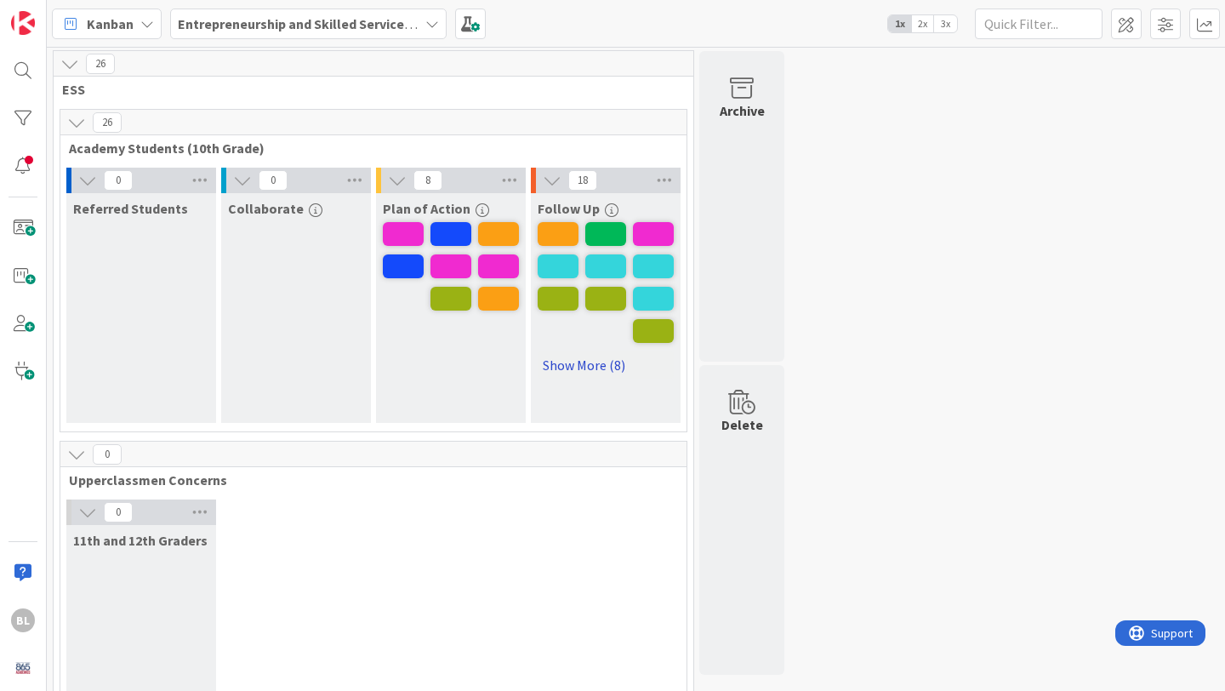
click at [595, 366] on link "Show More (8)" at bounding box center [606, 364] width 136 height 27
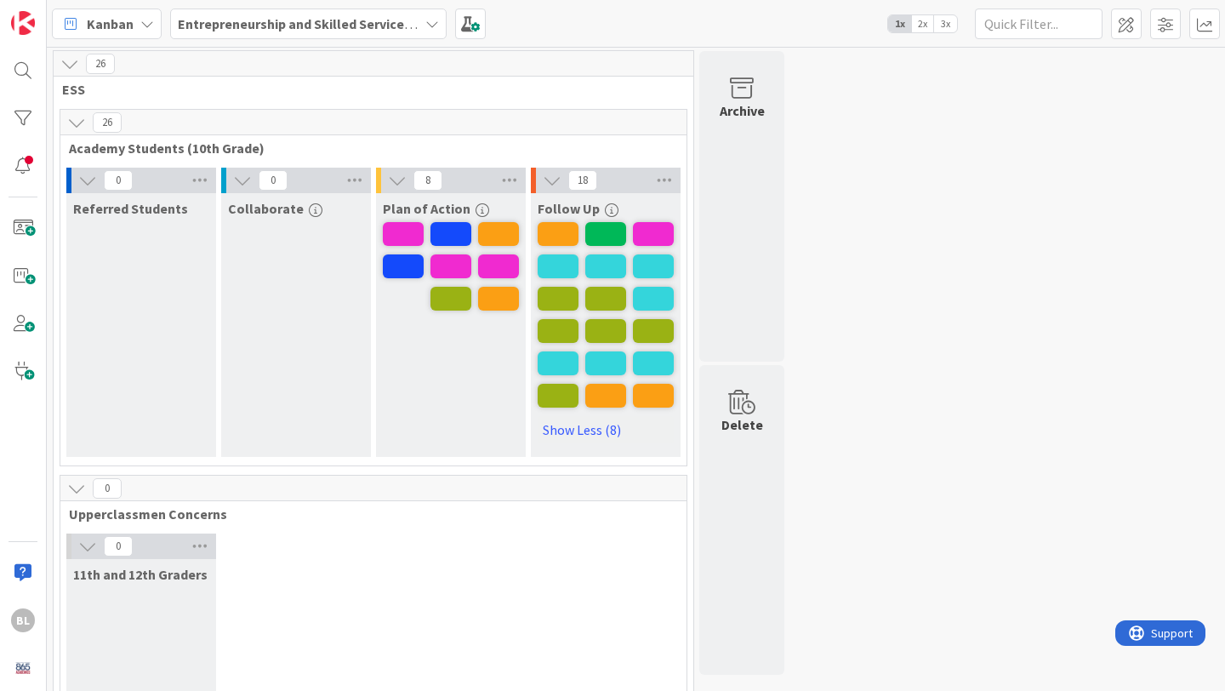
click at [946, 20] on span "3x" at bounding box center [945, 23] width 23 height 17
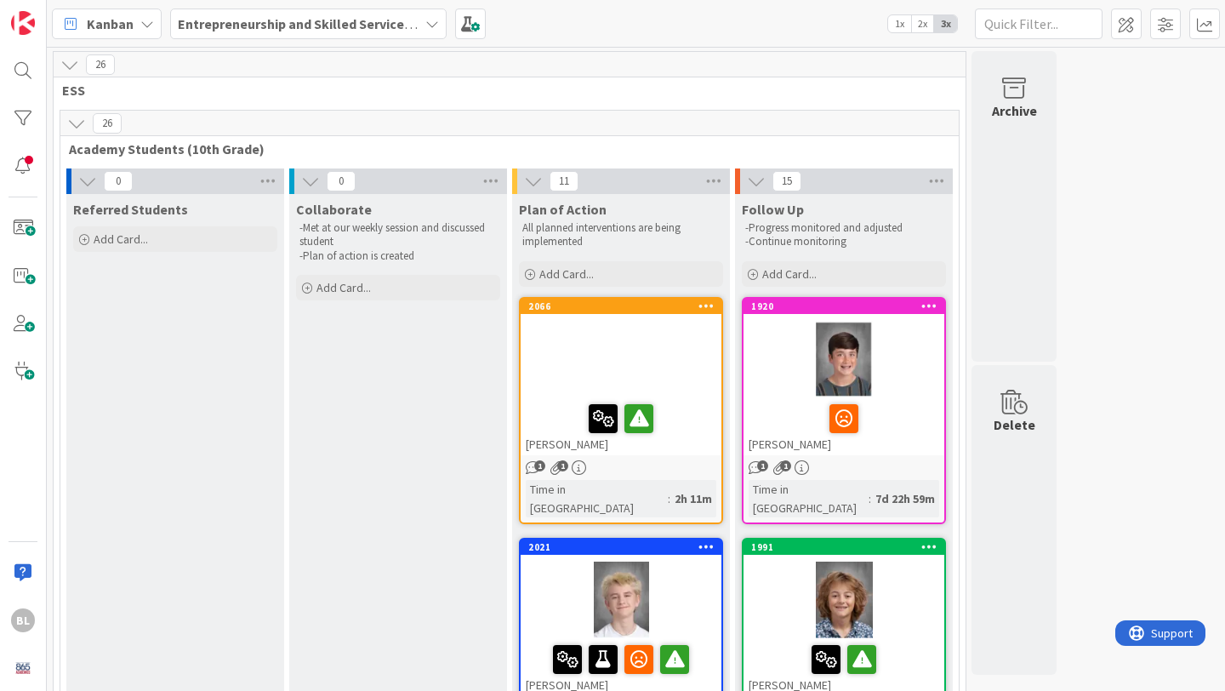
drag, startPoint x: 893, startPoint y: 109, endPoint x: 732, endPoint y: 0, distance: 194.2
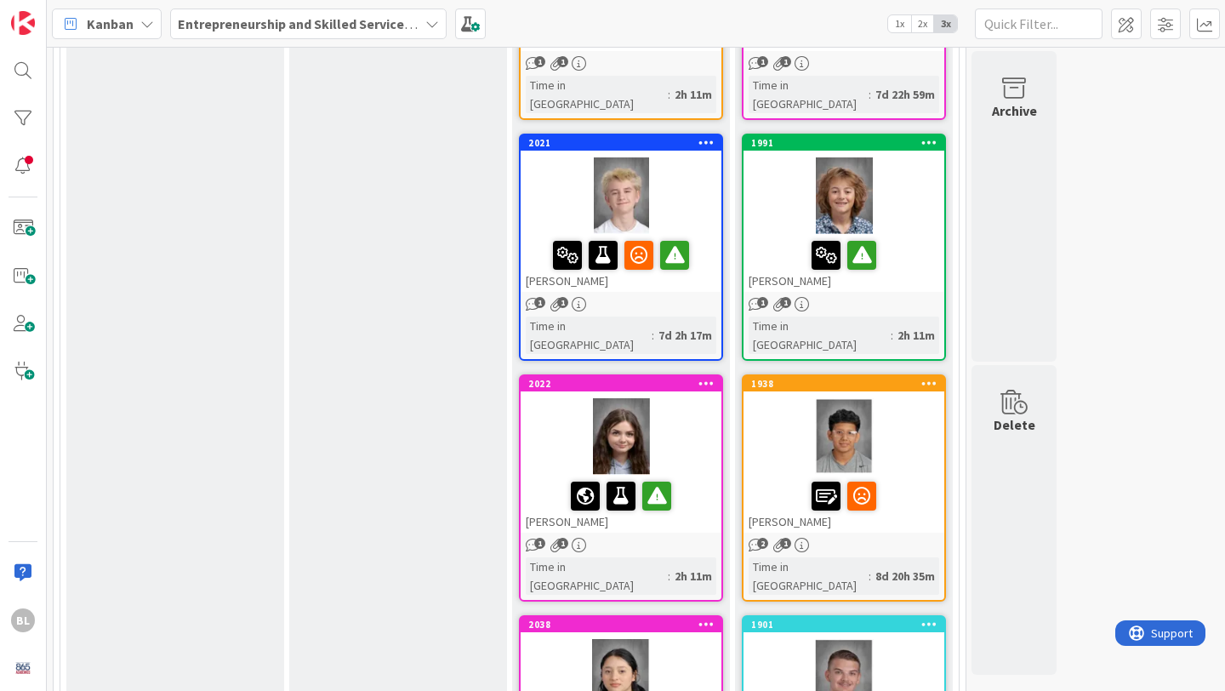
scroll to position [420, 0]
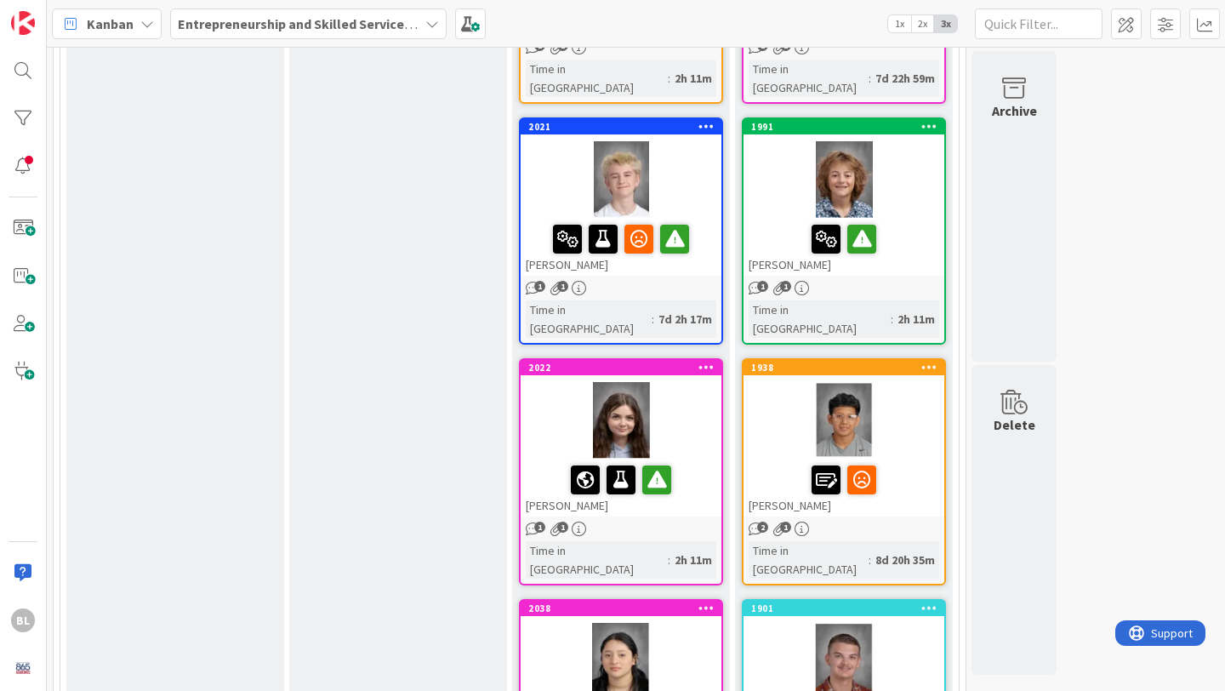
click at [897, 141] on div at bounding box center [843, 179] width 201 height 77
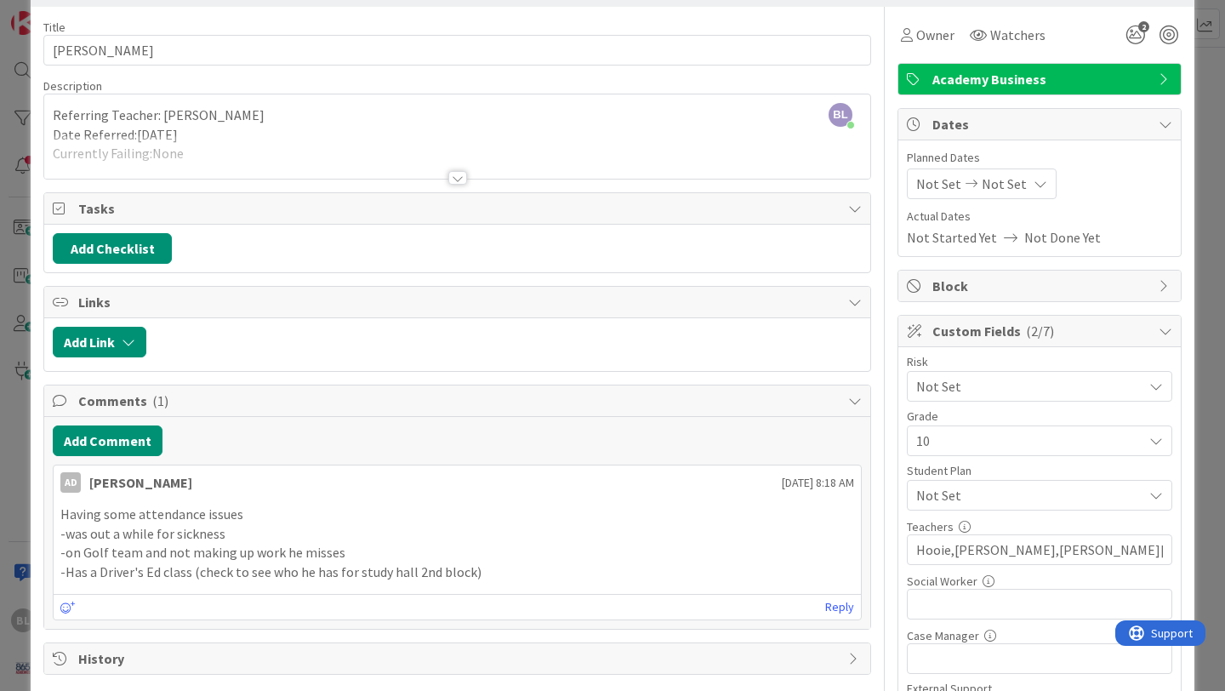
scroll to position [64, 0]
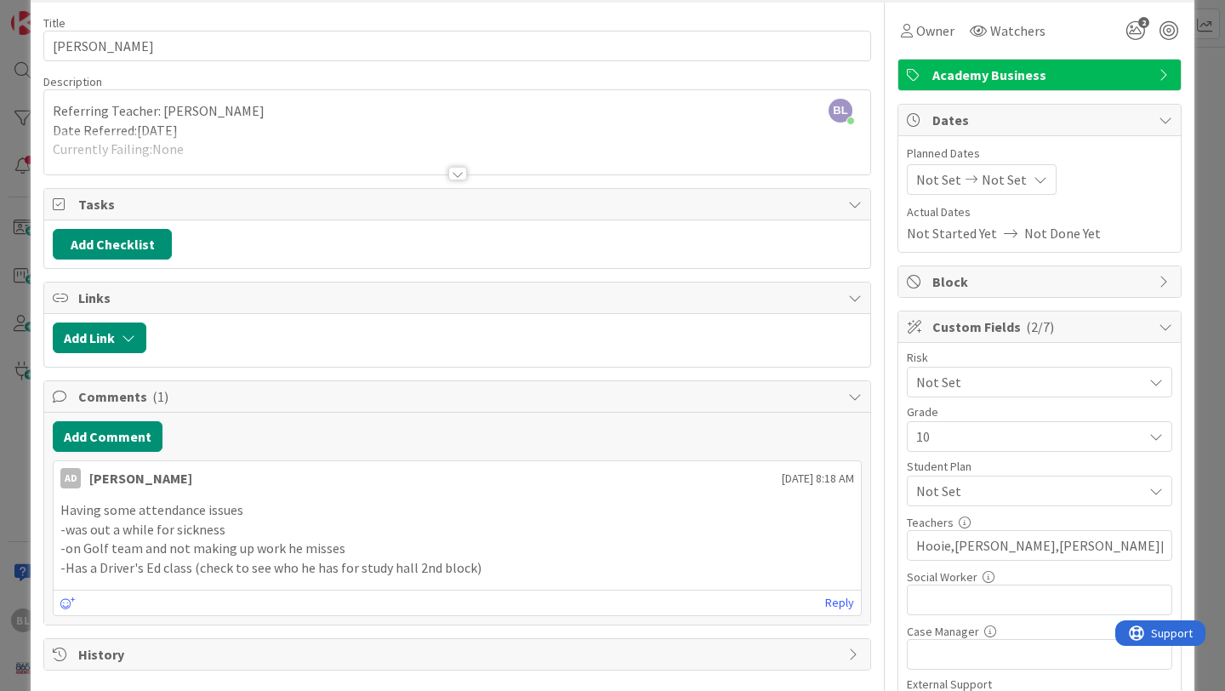
click at [500, 564] on p "-Has a Driver's Ed class (check to see who he has for study hall 2nd block)" at bounding box center [457, 568] width 794 height 20
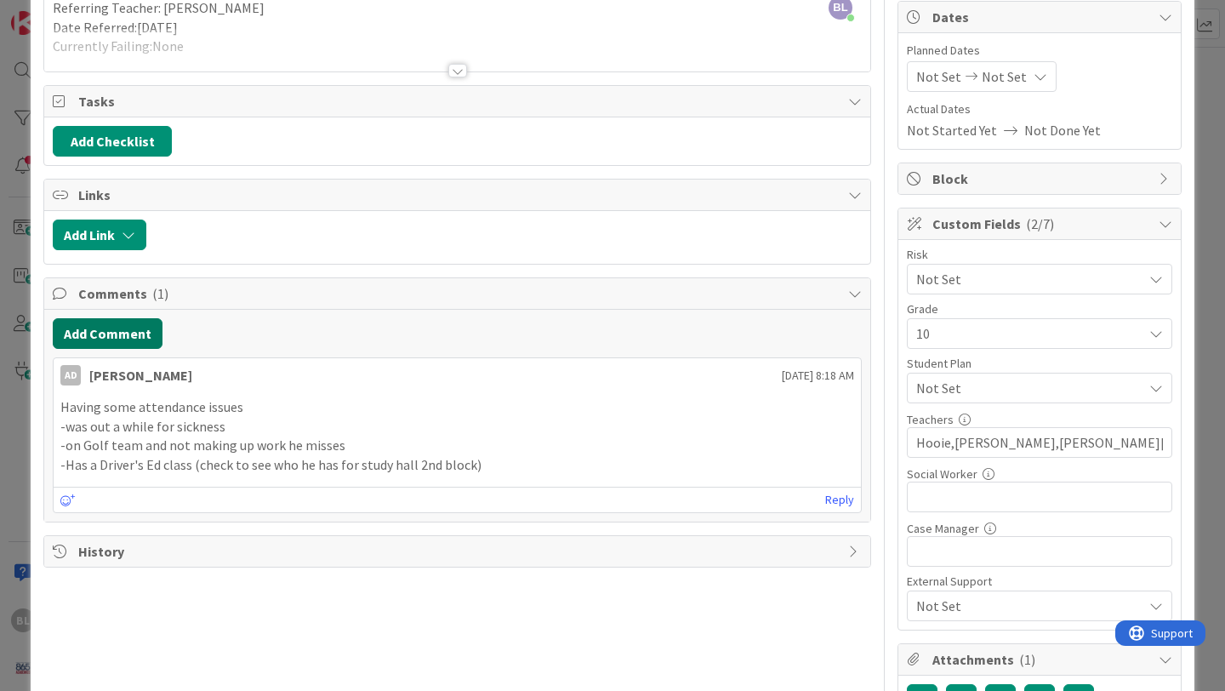
click at [122, 339] on button "Add Comment" at bounding box center [108, 333] width 110 height 31
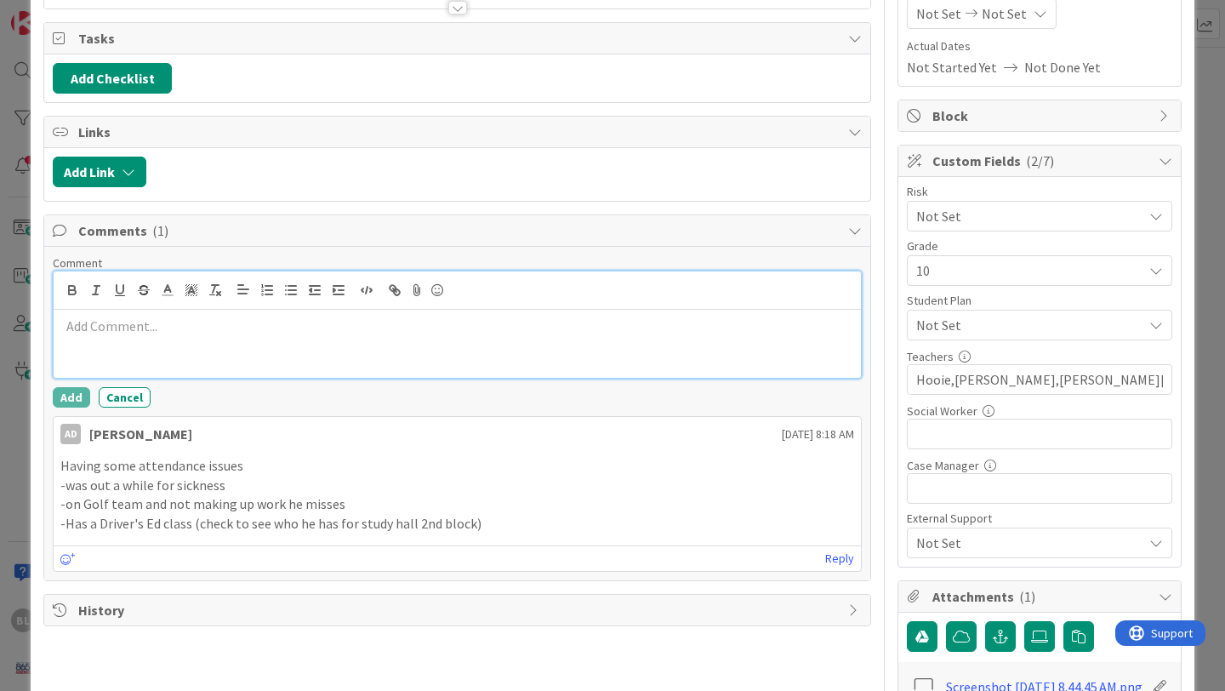
scroll to position [245, 0]
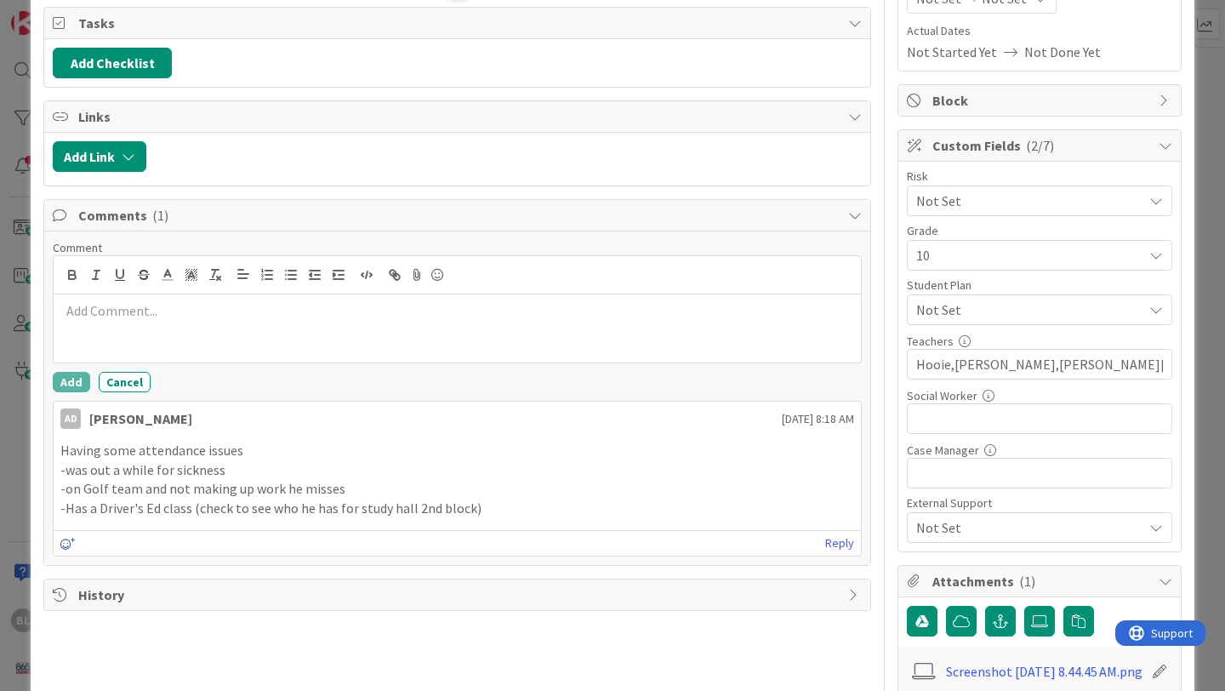
click at [74, 539] on icon at bounding box center [67, 544] width 15 height 12
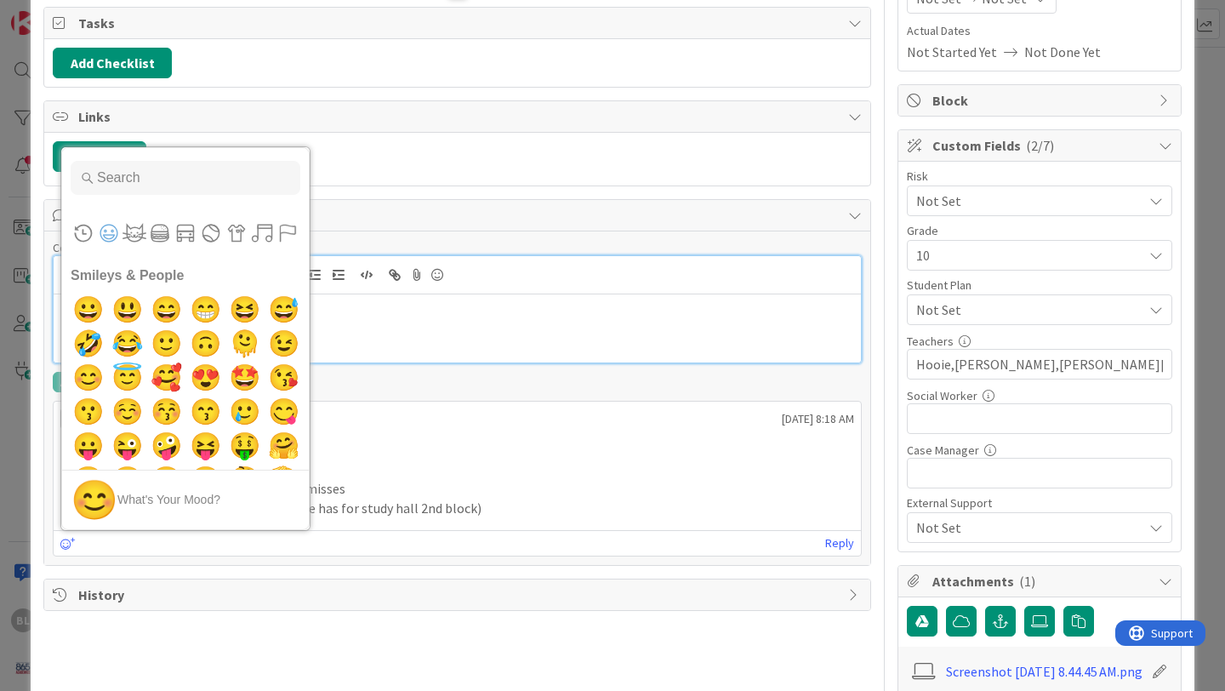
click at [501, 330] on div at bounding box center [457, 328] width 807 height 68
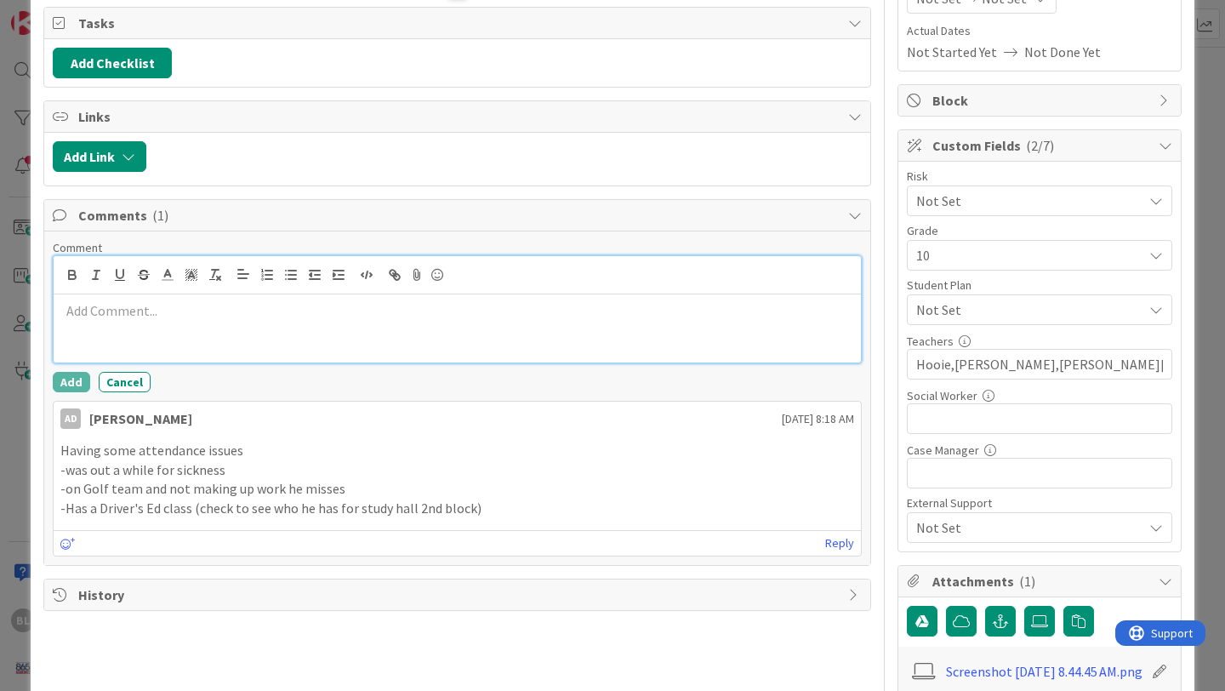
click at [75, 308] on p at bounding box center [457, 311] width 794 height 20
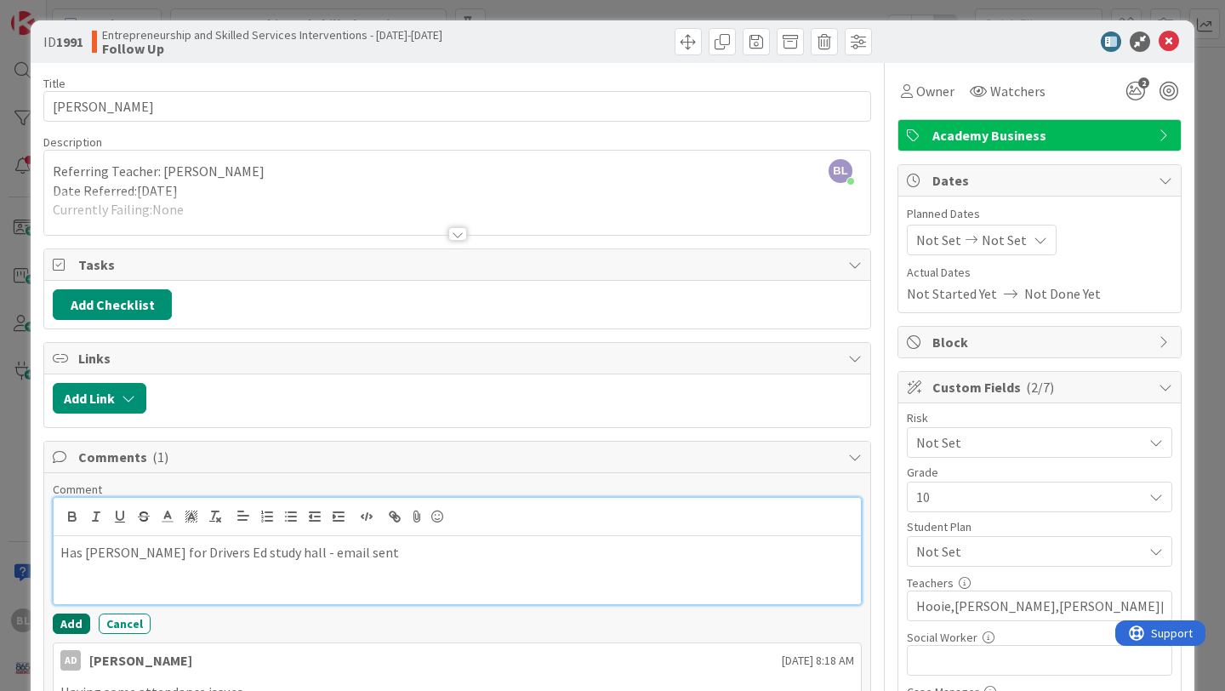
scroll to position [0, 0]
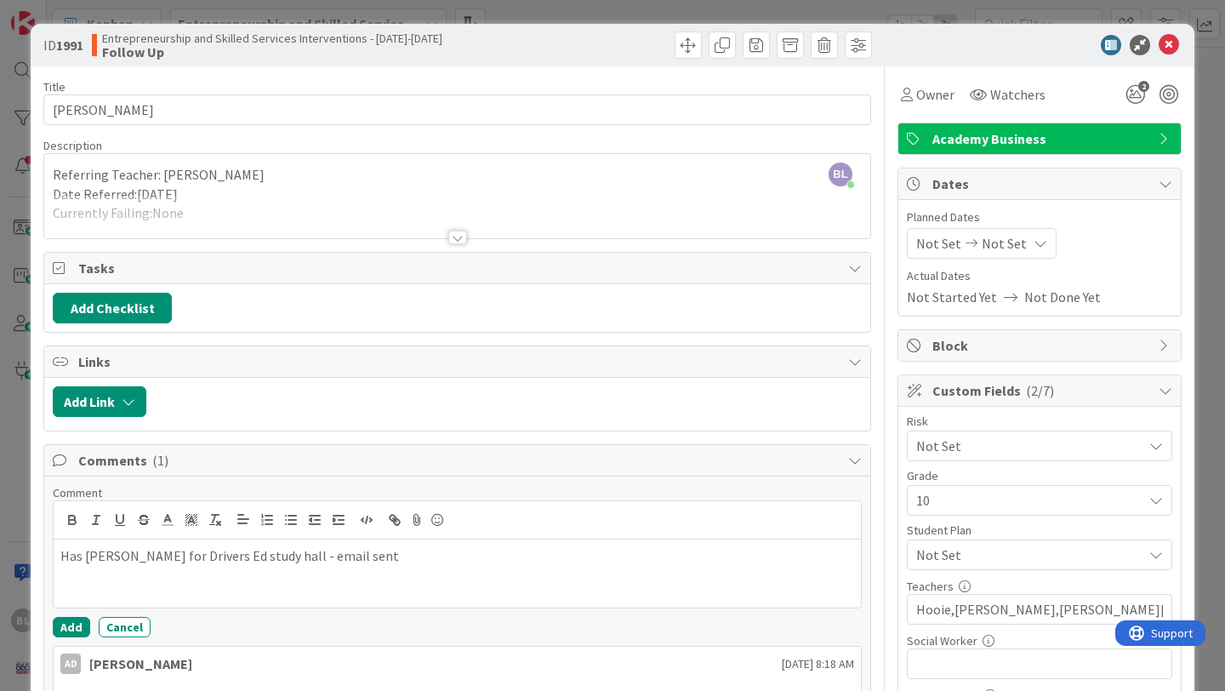
click at [460, 239] on div at bounding box center [457, 238] width 19 height 14
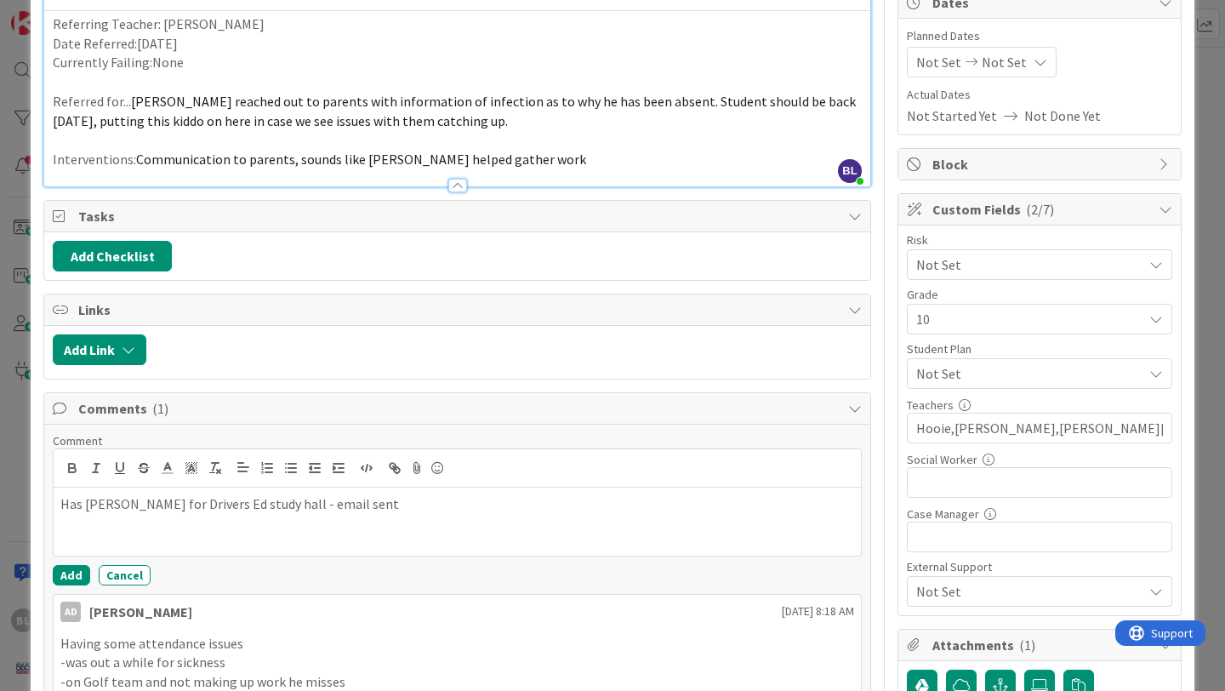
scroll to position [198, 0]
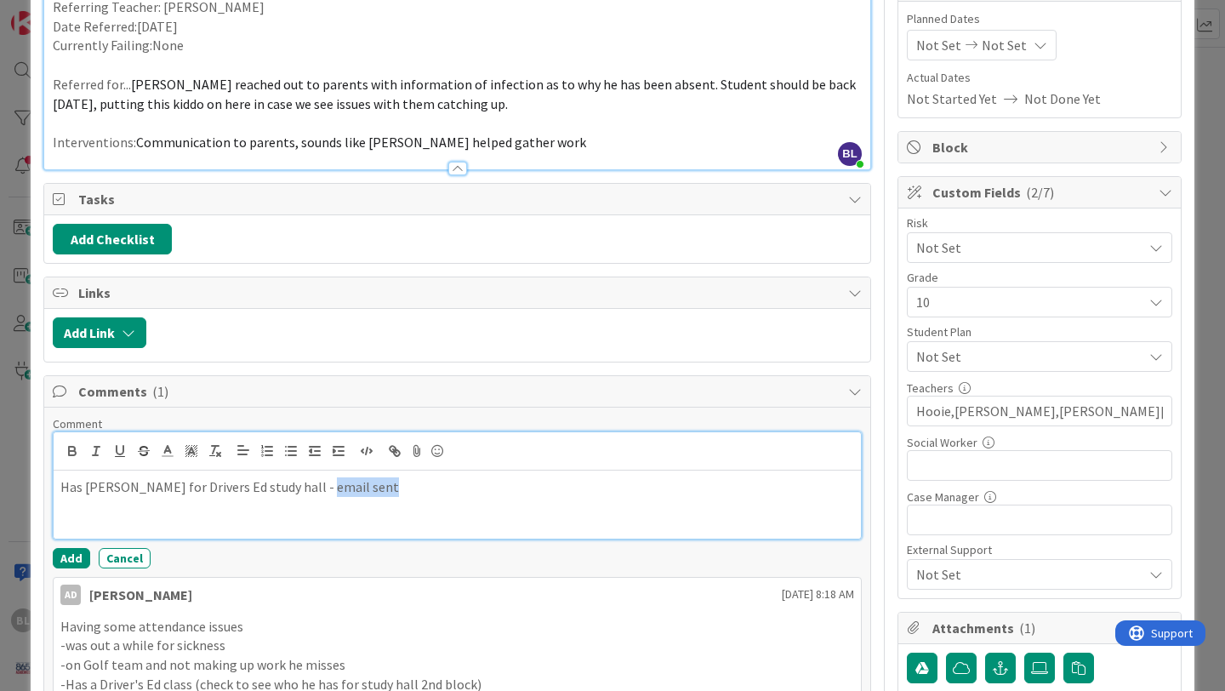
drag, startPoint x: 386, startPoint y: 487, endPoint x: 321, endPoint y: 487, distance: 65.5
click at [321, 487] on p "Has Tammy Wissing for Drivers Ed study hall - email sent" at bounding box center [457, 487] width 794 height 20
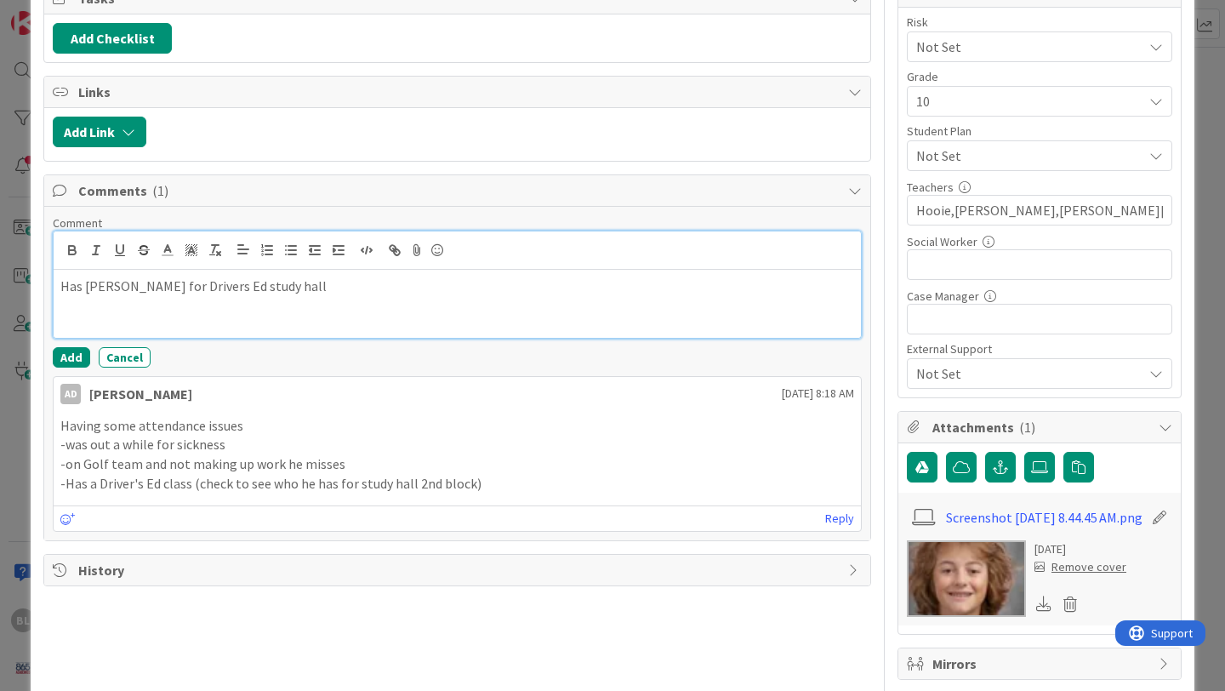
scroll to position [0, 0]
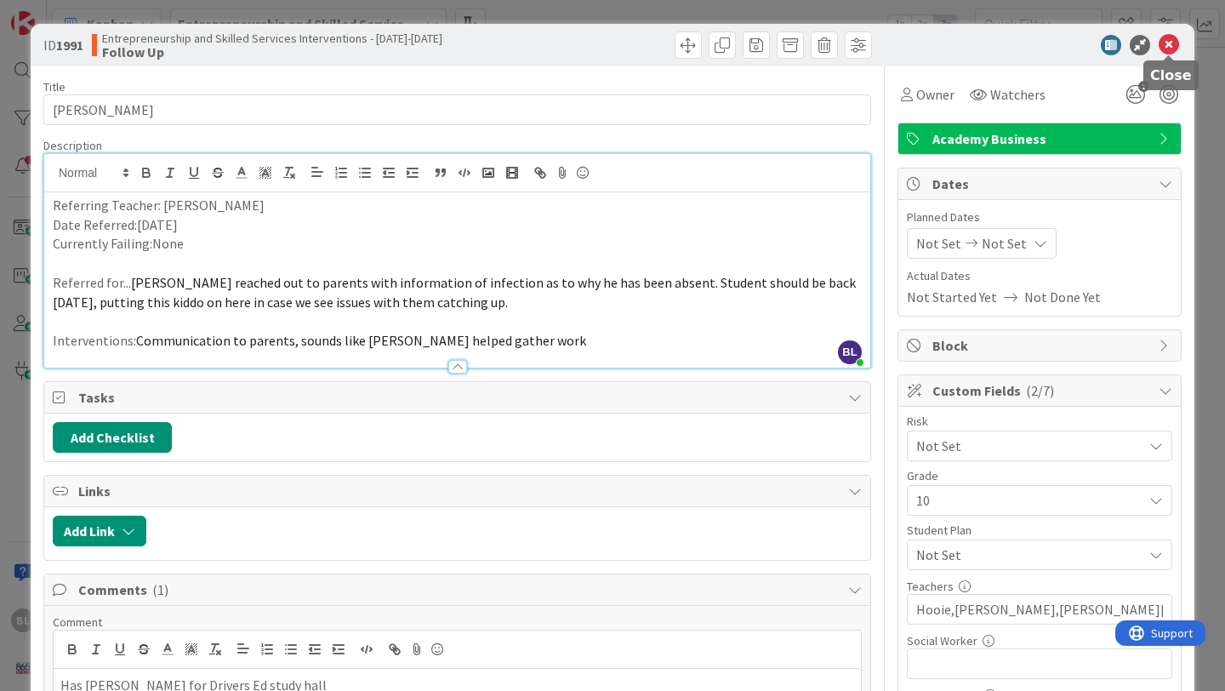
click at [1169, 45] on icon at bounding box center [1169, 45] width 20 height 20
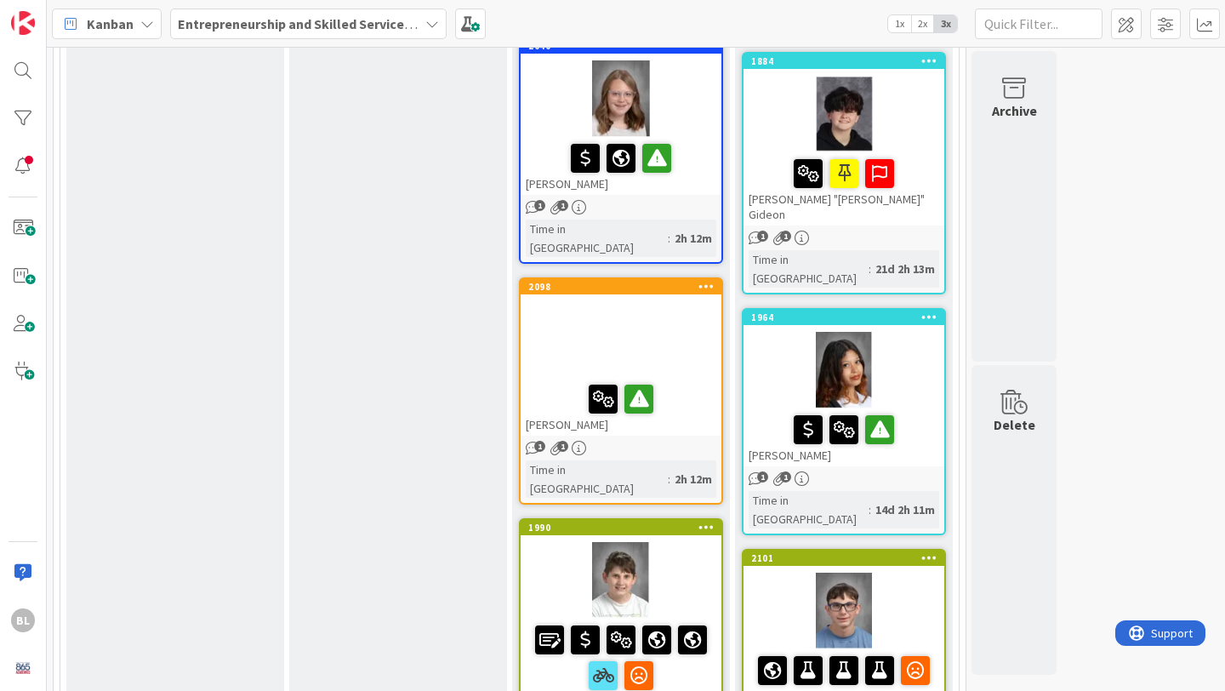
scroll to position [1481, 0]
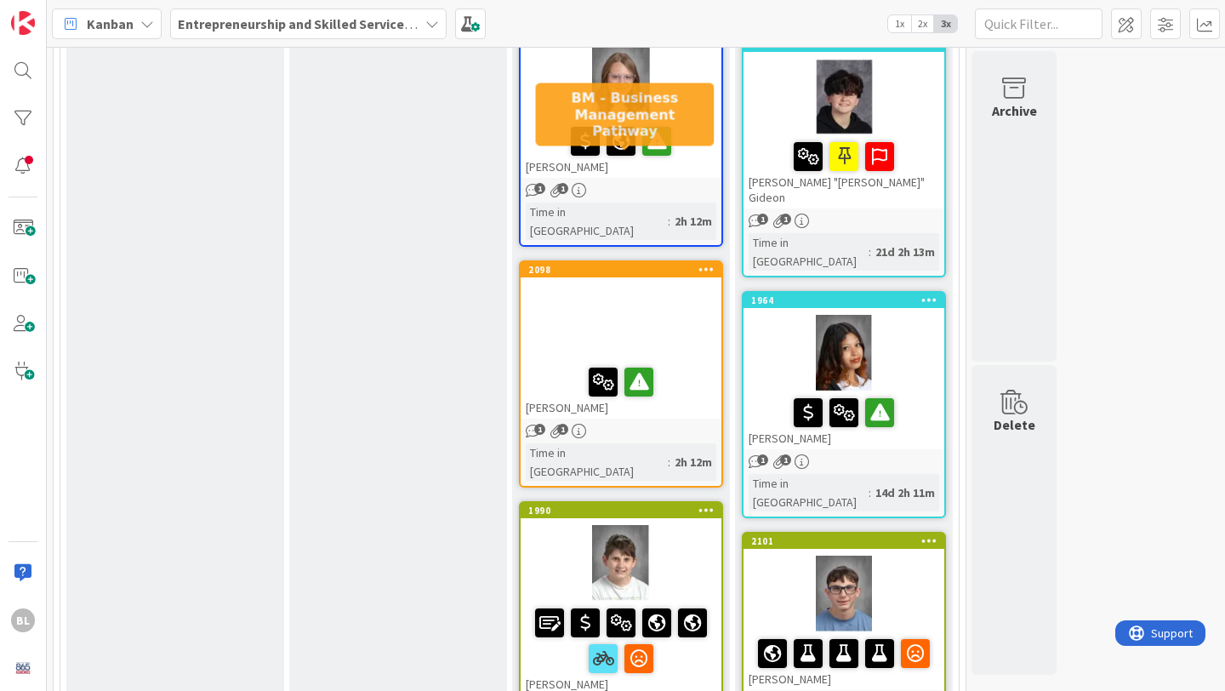
click at [675, 264] on div "2098" at bounding box center [624, 270] width 193 height 12
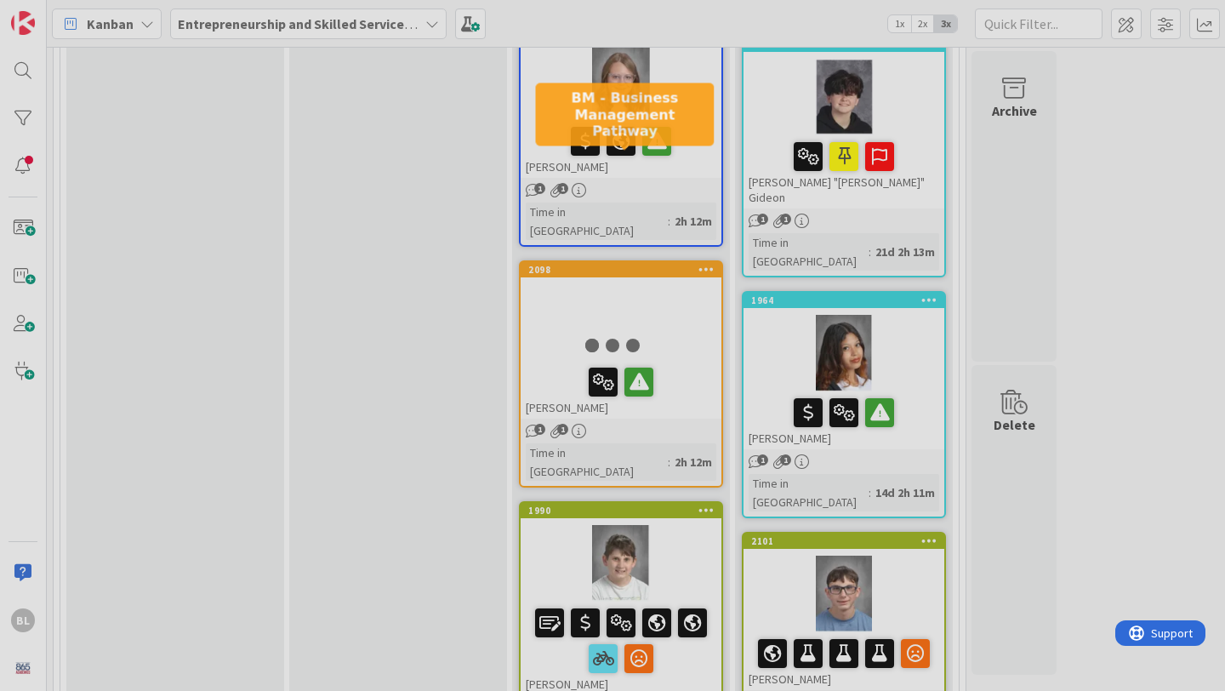
click at [675, 157] on div at bounding box center [612, 345] width 1225 height 691
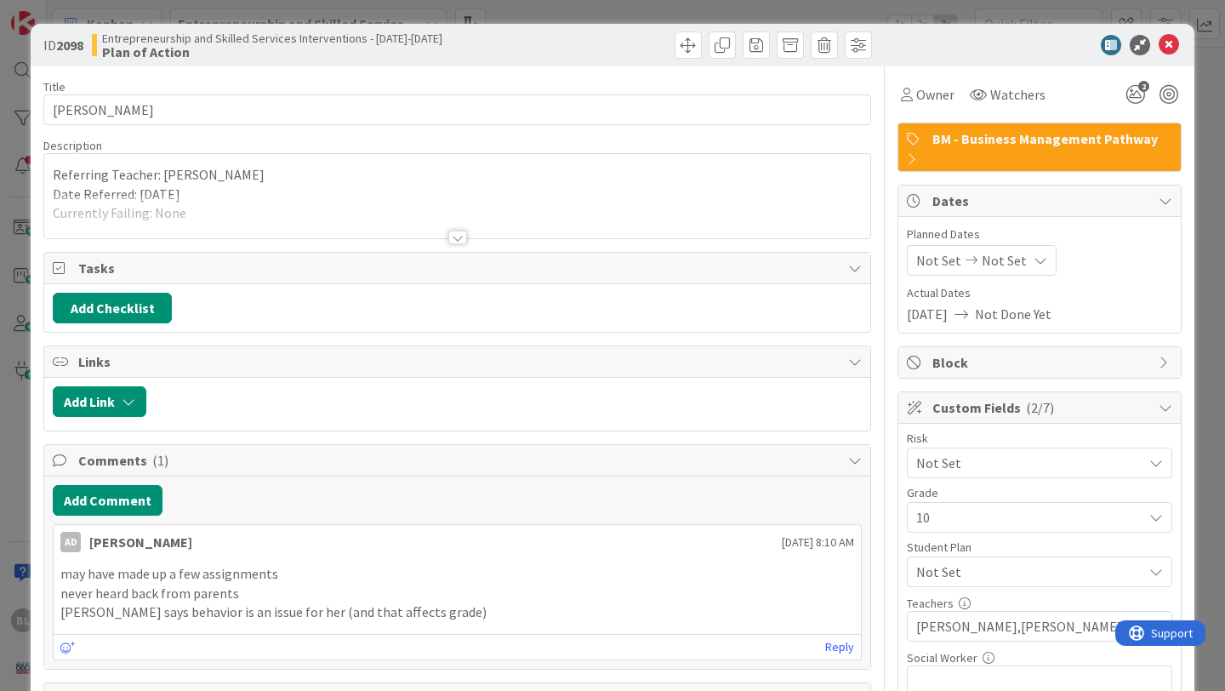
click at [461, 237] on div at bounding box center [457, 238] width 19 height 14
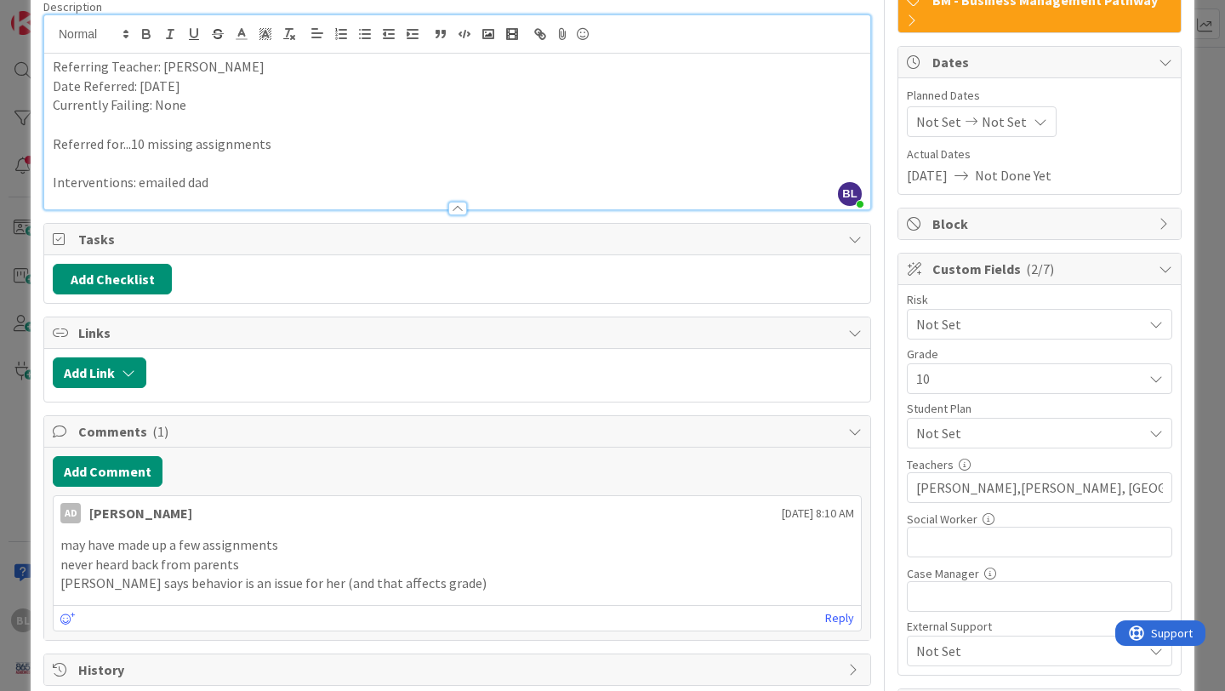
scroll to position [269, 0]
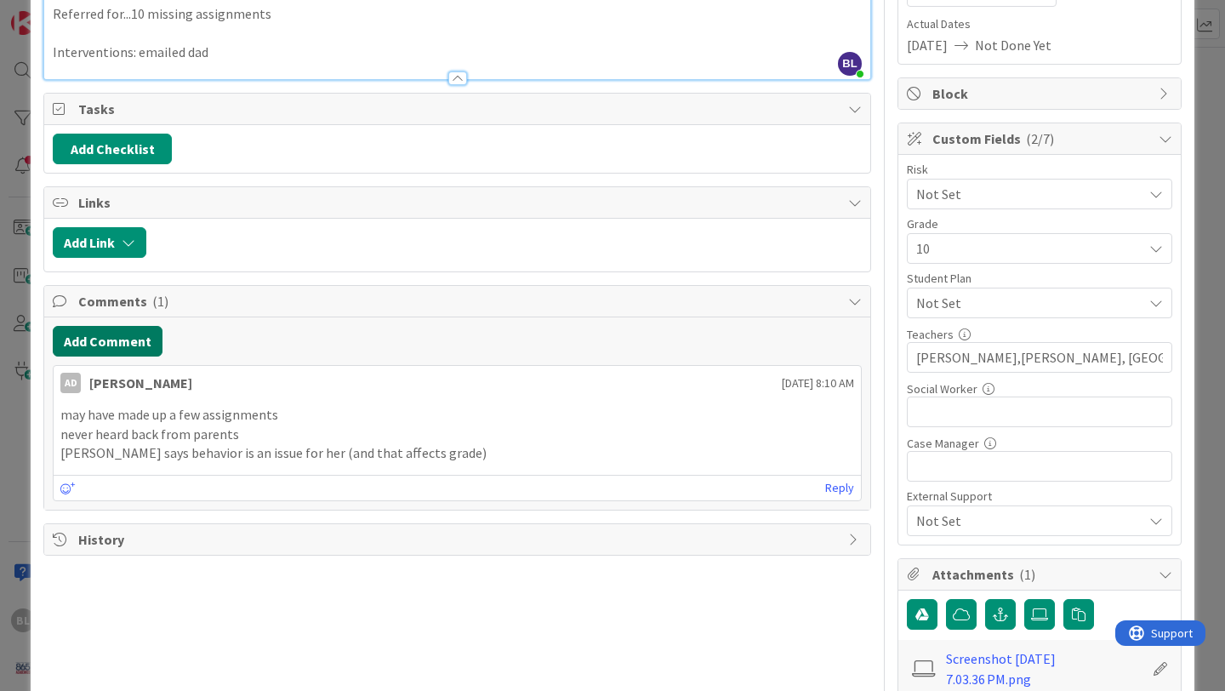
click at [137, 345] on button "Add Comment" at bounding box center [108, 341] width 110 height 31
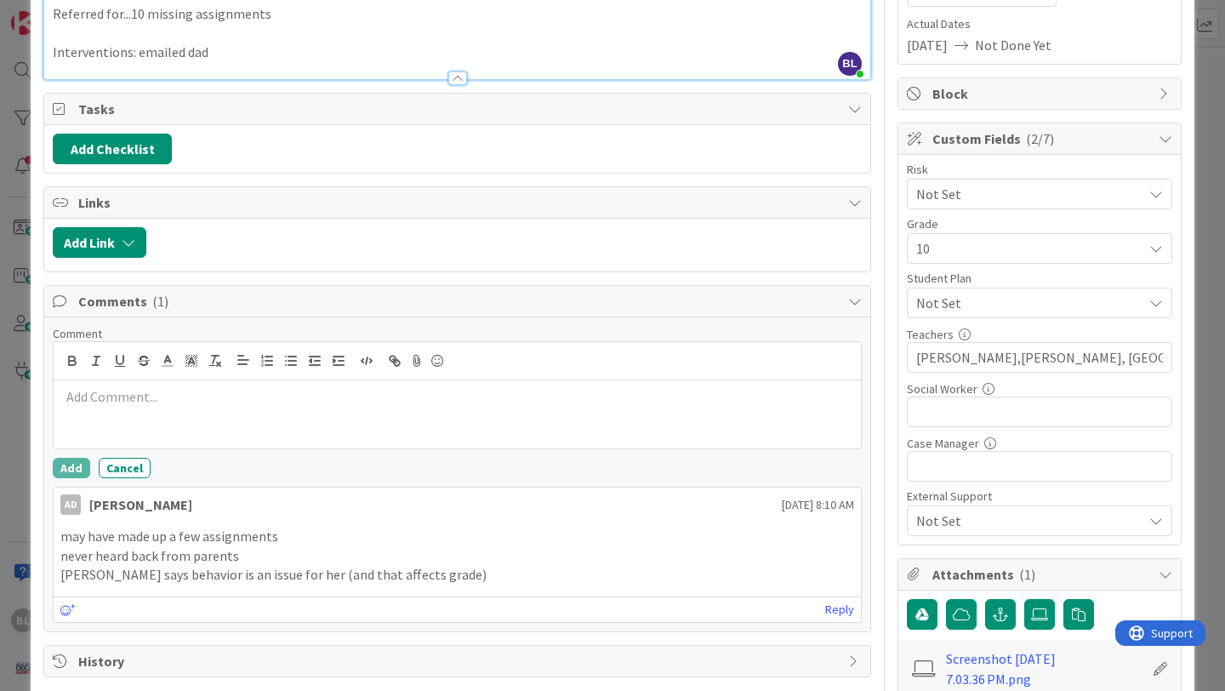
click at [106, 399] on p at bounding box center [457, 397] width 794 height 20
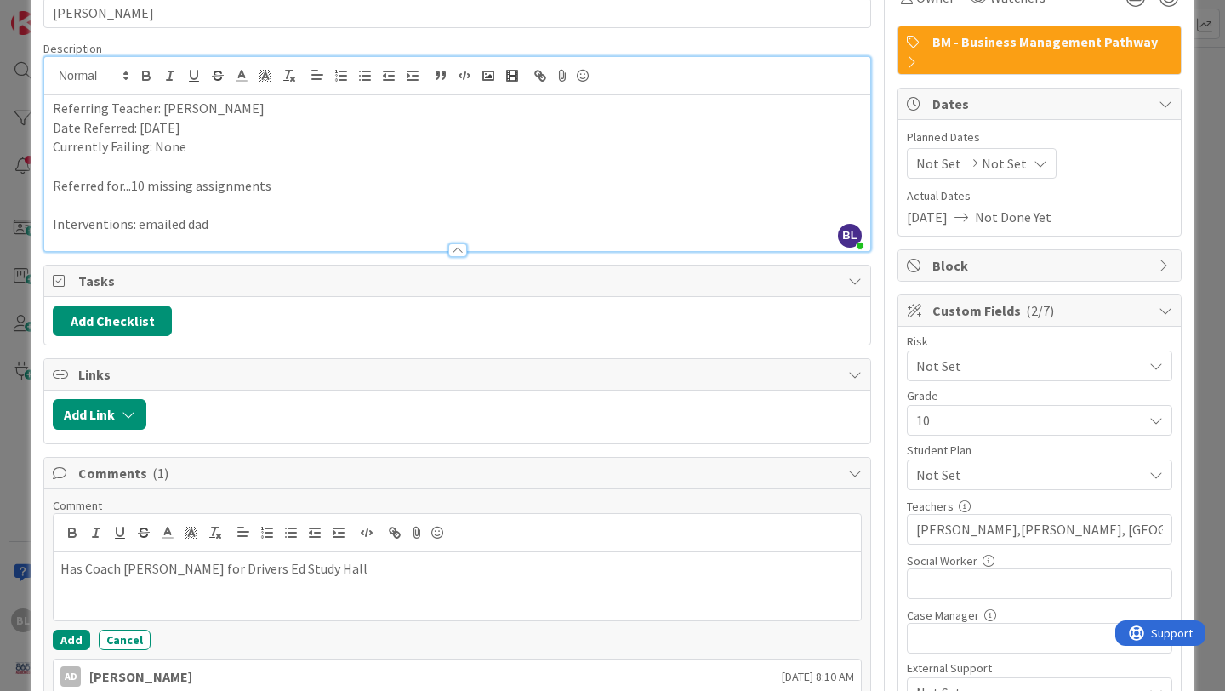
scroll to position [0, 0]
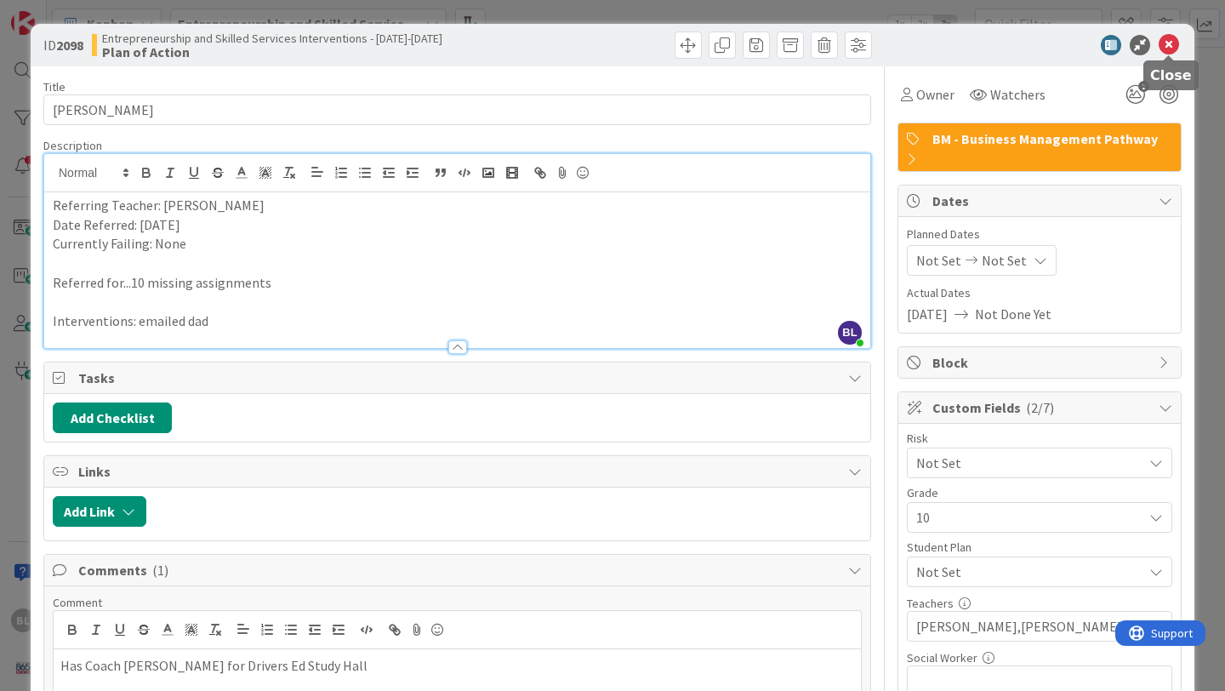
click at [1168, 48] on icon at bounding box center [1169, 45] width 20 height 20
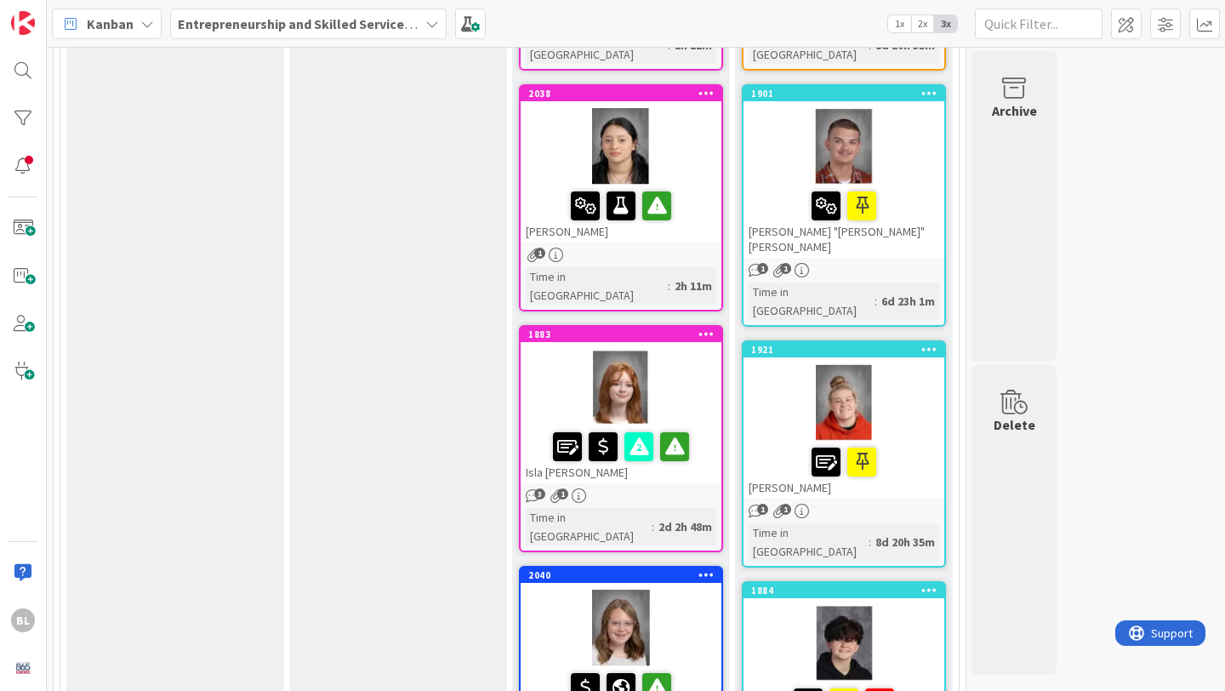
scroll to position [876, 0]
